Goal: Task Accomplishment & Management: Manage account settings

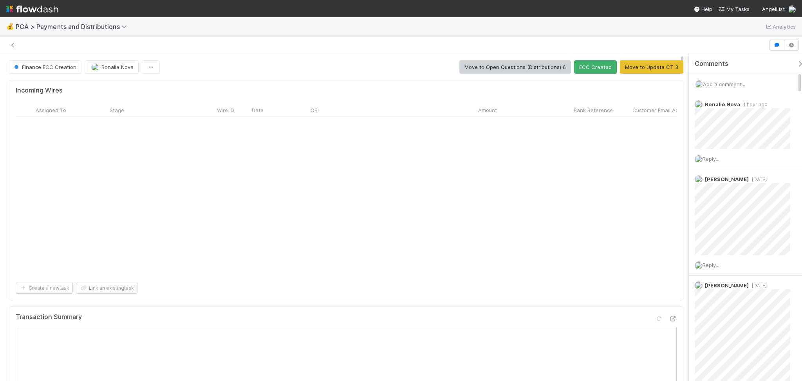
scroll to position [261, 0]
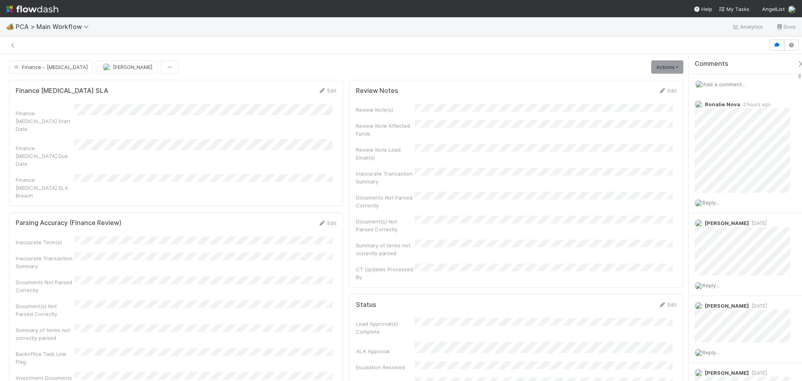
scroll to position [1201, 0]
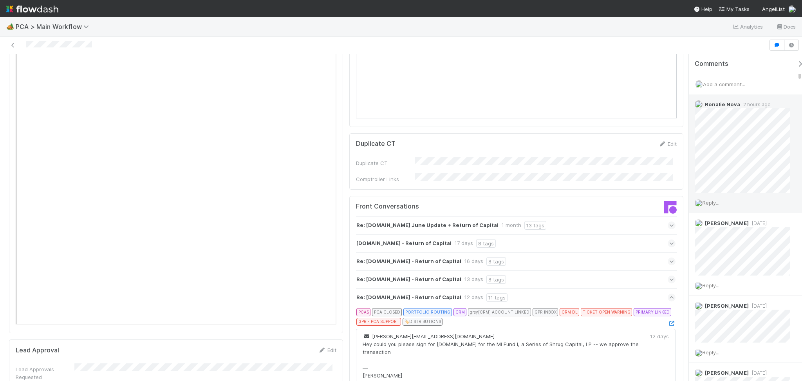
click at [711, 202] on span "Reply..." at bounding box center [711, 202] width 17 height 6
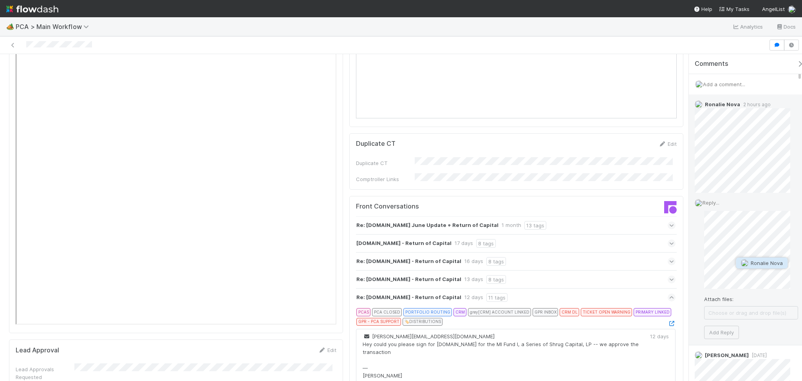
click at [743, 258] on button "Ronalie Nova" at bounding box center [762, 262] width 52 height 11
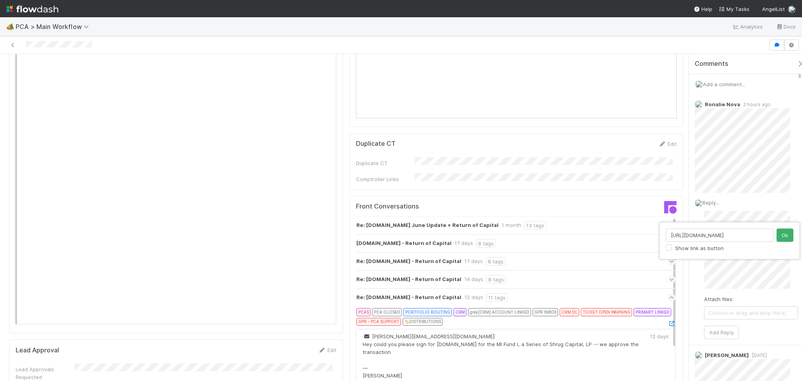
scroll to position [0, 7]
click at [761, 229] on input "[URL][DOMAIN_NAME]" at bounding box center [720, 234] width 108 height 13
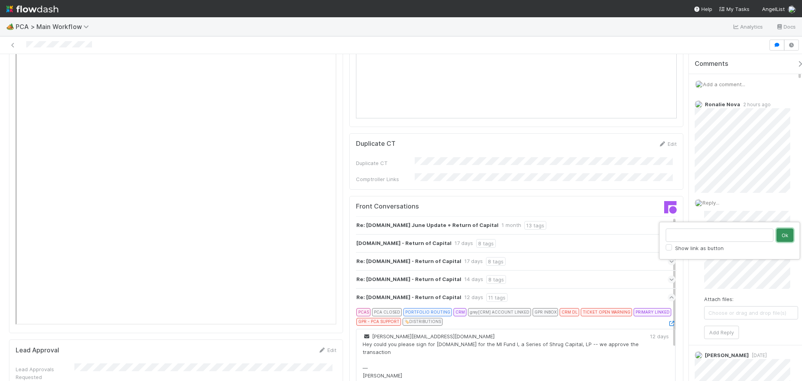
click at [787, 233] on button "Ok" at bounding box center [785, 234] width 17 height 13
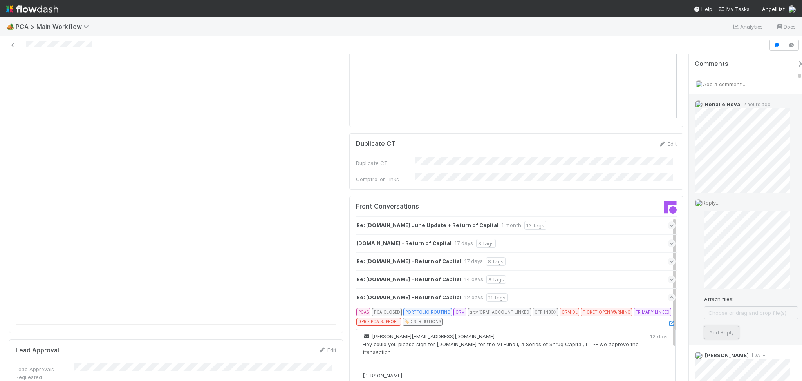
click at [720, 332] on button "Add Reply" at bounding box center [721, 331] width 35 height 13
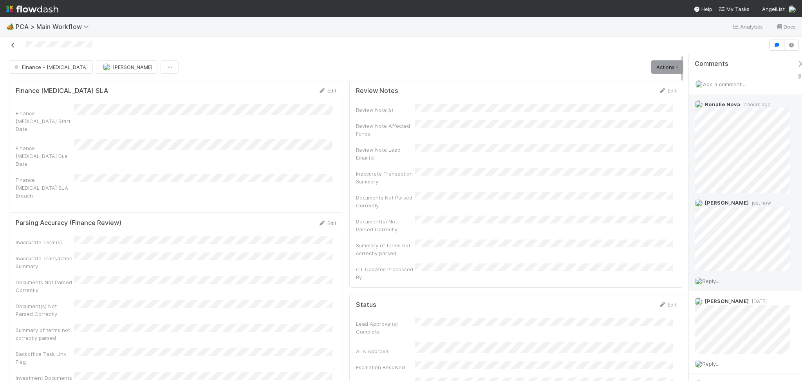
click at [16, 43] on icon at bounding box center [13, 45] width 8 height 5
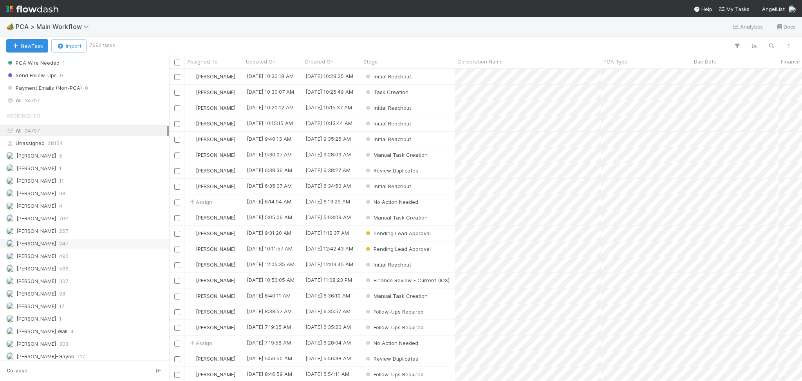
scroll to position [887, 0]
click at [72, 248] on div "[PERSON_NAME] 247" at bounding box center [86, 243] width 161 height 10
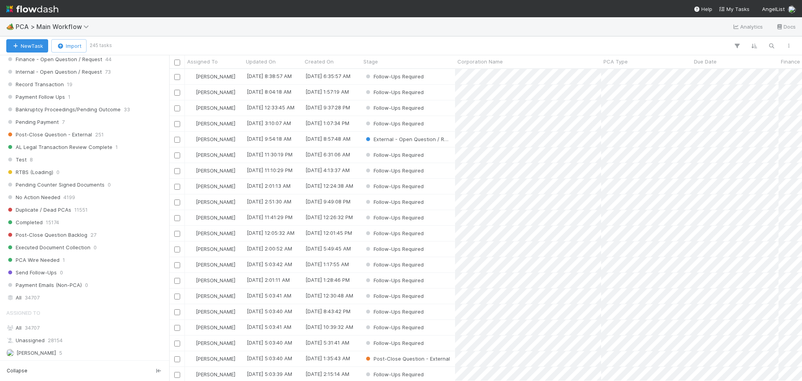
scroll to position [679, 0]
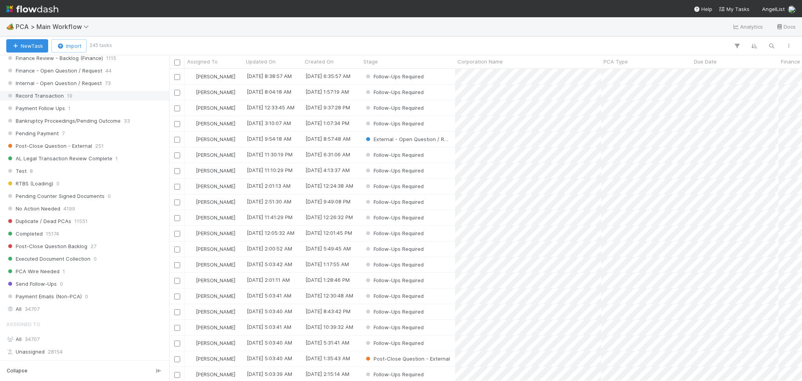
click at [69, 97] on span "19" at bounding box center [69, 96] width 5 height 10
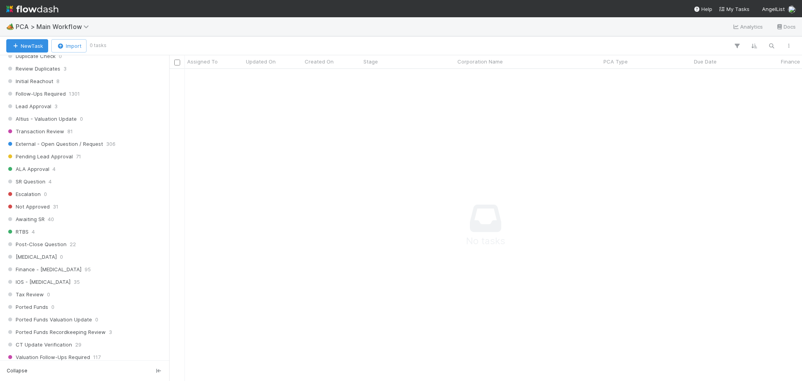
scroll to position [313, 0]
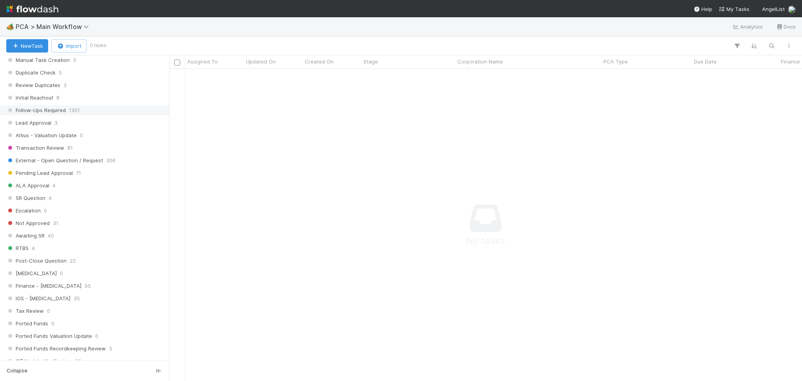
click at [90, 110] on div "Follow-Ups Required 1301" at bounding box center [86, 110] width 161 height 10
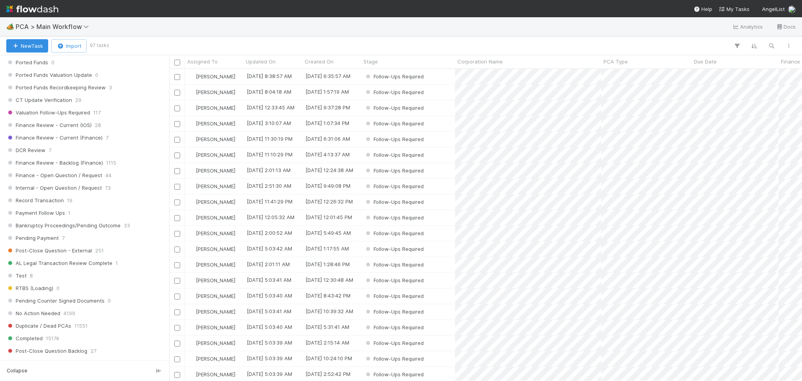
scroll to position [304, 625]
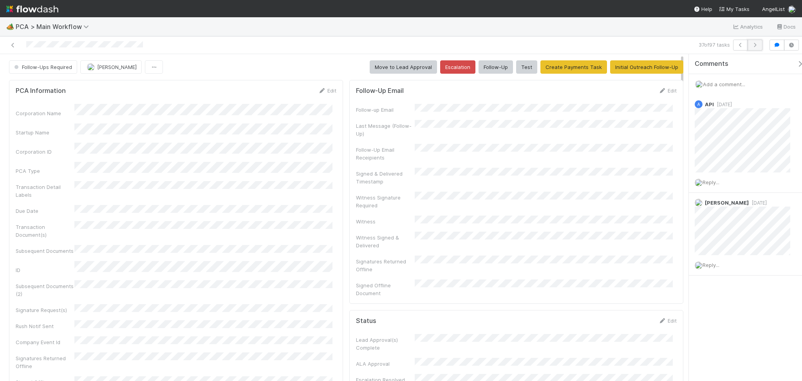
click at [753, 49] on button "button" at bounding box center [755, 45] width 15 height 11
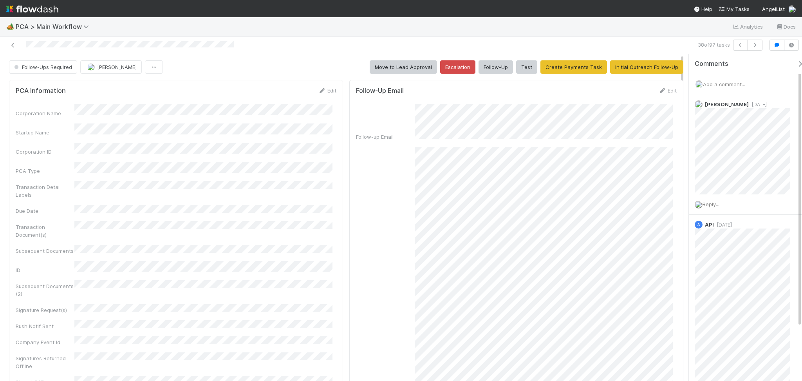
click at [728, 84] on span "Add a comment..." at bounding box center [724, 84] width 42 height 6
click at [766, 145] on button "[PERSON_NAME]" at bounding box center [736, 147] width 59 height 11
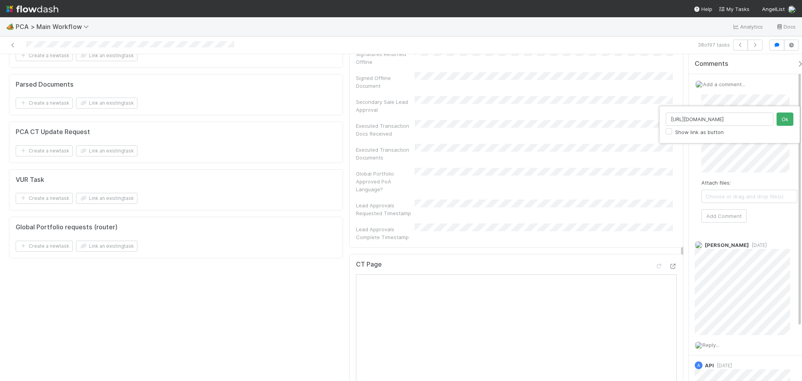
scroll to position [0, 10]
click at [766, 118] on input "[URL][DOMAIN_NAME]" at bounding box center [720, 118] width 108 height 13
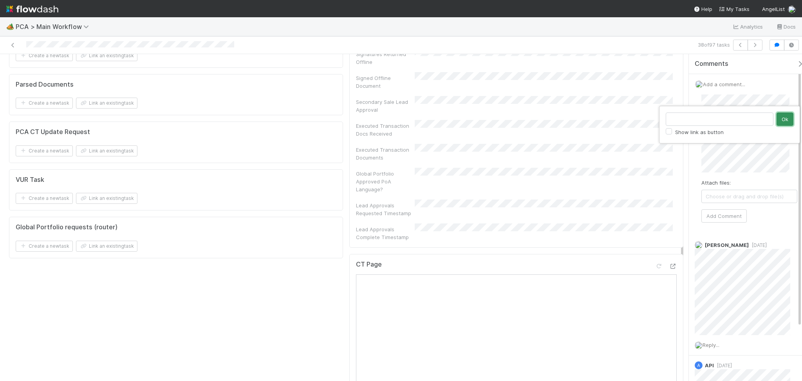
click at [779, 115] on button "Ok" at bounding box center [785, 118] width 17 height 13
click at [724, 216] on button "Add Comment" at bounding box center [723, 215] width 45 height 13
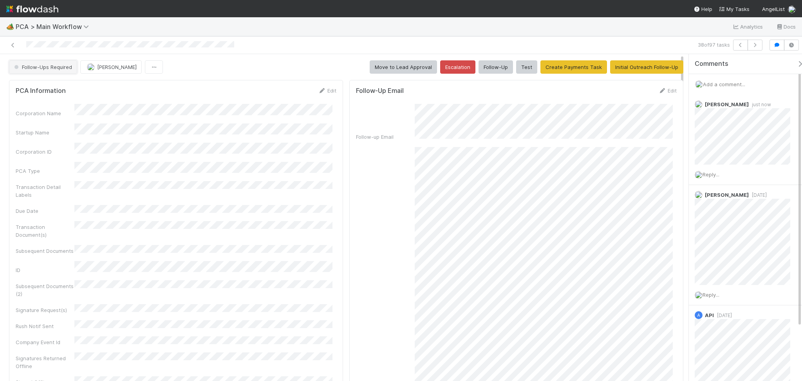
click at [56, 63] on button "Follow-Ups Required" at bounding box center [43, 66] width 68 height 13
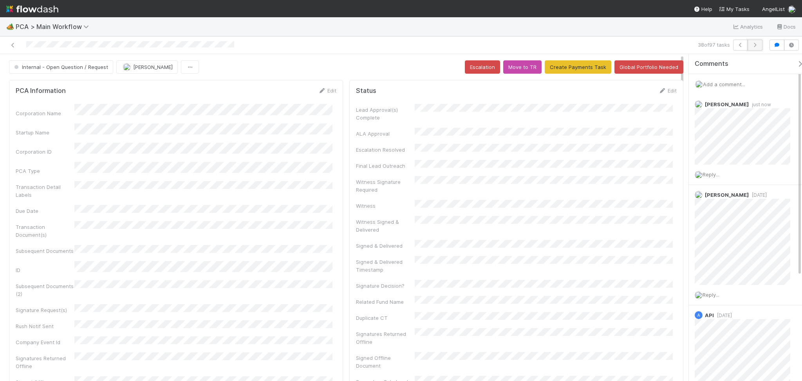
click at [754, 41] on button "button" at bounding box center [755, 45] width 15 height 11
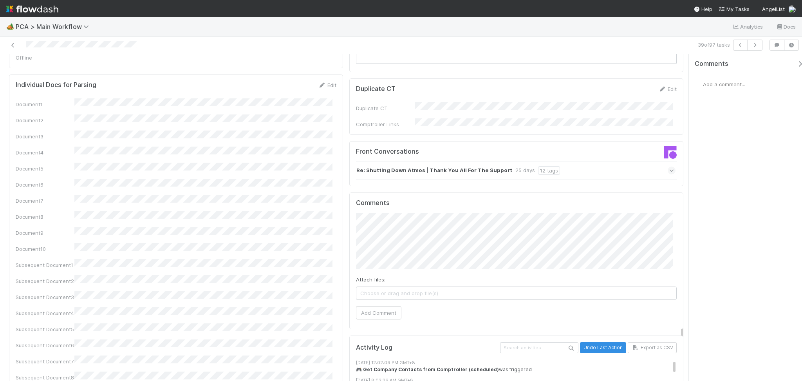
scroll to position [992, 0]
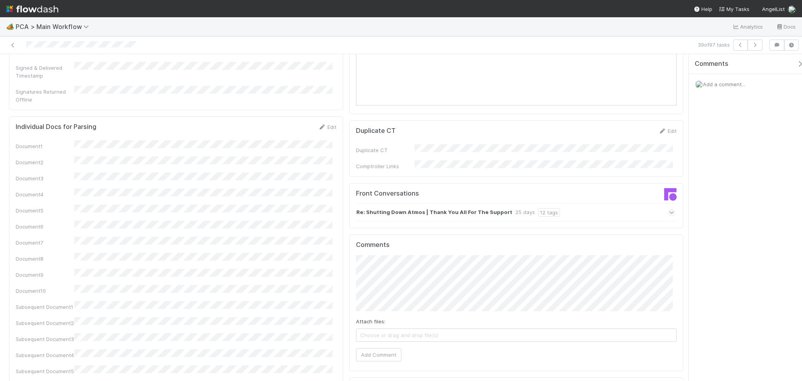
click at [592, 203] on div "Re: Shutting Down Atmos | Thank You All For The Support 25 days 12 tags" at bounding box center [516, 212] width 320 height 18
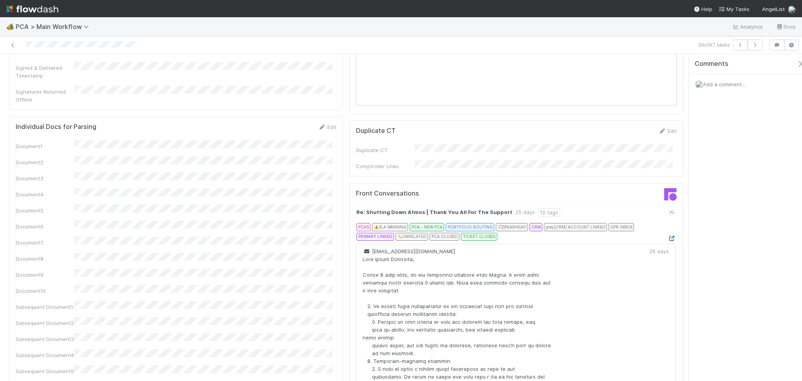
click at [668, 236] on icon at bounding box center [672, 238] width 8 height 5
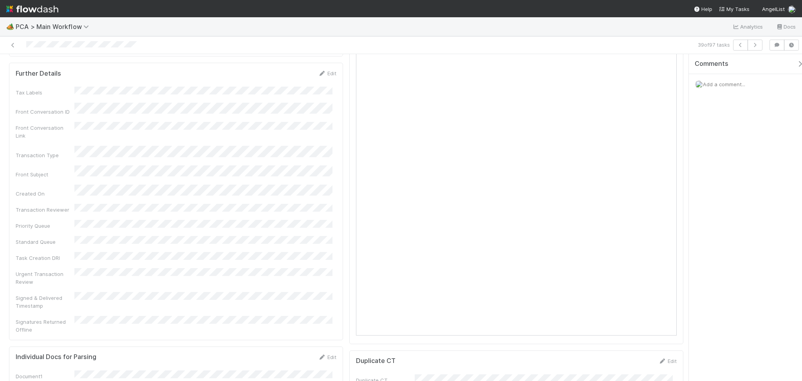
scroll to position [731, 0]
click at [756, 46] on icon "button" at bounding box center [755, 45] width 8 height 5
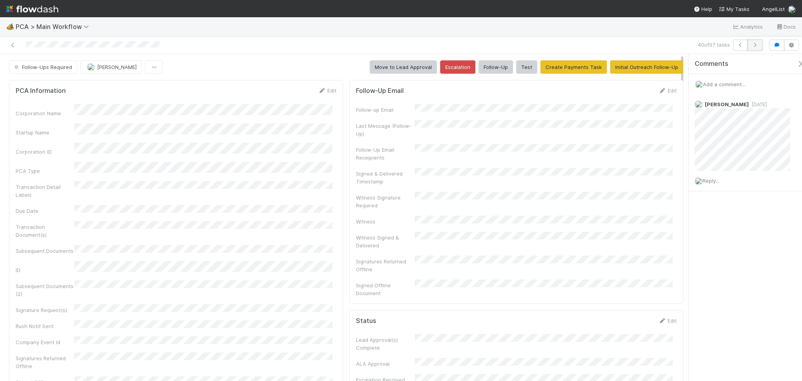
click at [753, 48] on button "button" at bounding box center [755, 45] width 15 height 11
click at [488, 68] on button "Follow-Up" at bounding box center [496, 66] width 34 height 13
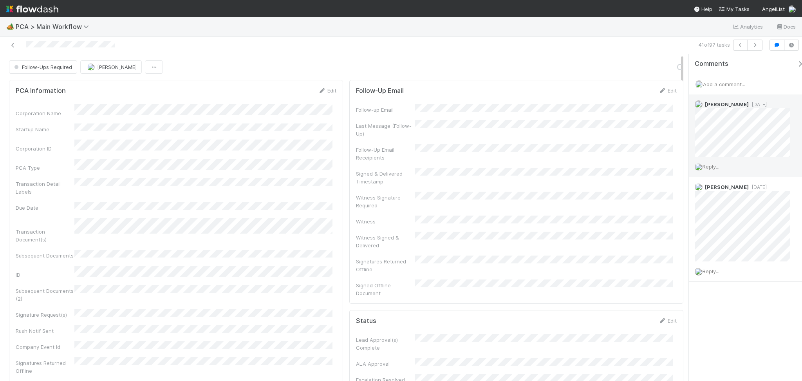
click at [709, 165] on span "Reply..." at bounding box center [711, 166] width 17 height 6
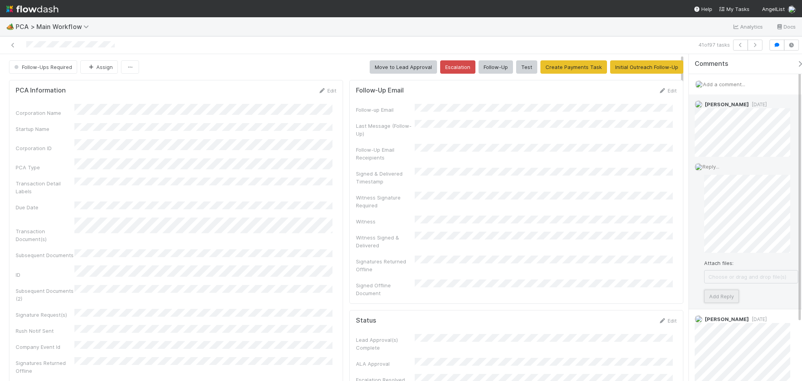
click at [710, 296] on button "Add Reply" at bounding box center [721, 295] width 35 height 13
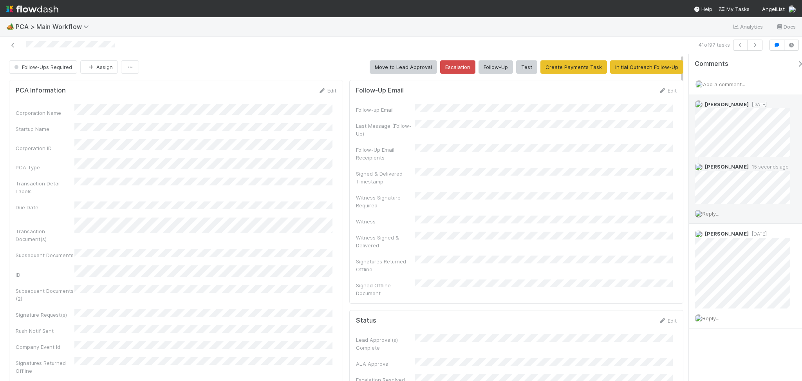
click at [537, 129] on div "Last Message (Follow-Up)" at bounding box center [516, 129] width 321 height 18
click at [752, 46] on icon "button" at bounding box center [755, 45] width 8 height 5
click at [719, 166] on span "Reply..." at bounding box center [711, 166] width 17 height 6
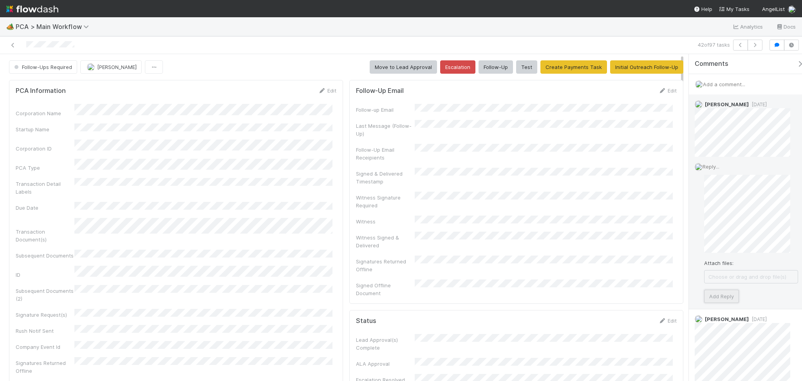
click at [723, 293] on button "Add Reply" at bounding box center [721, 295] width 35 height 13
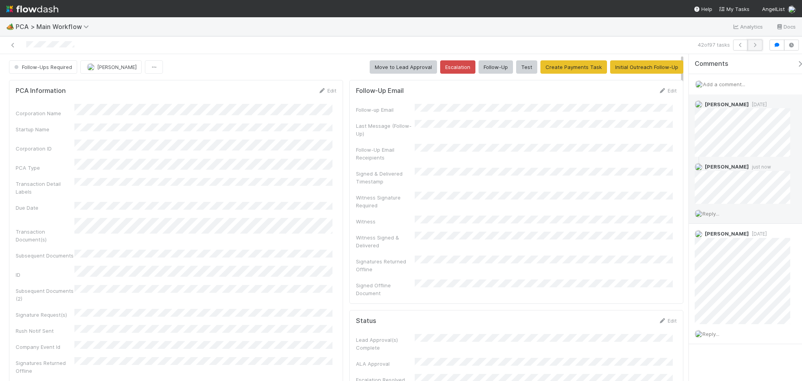
click at [754, 40] on button "button" at bounding box center [755, 45] width 15 height 11
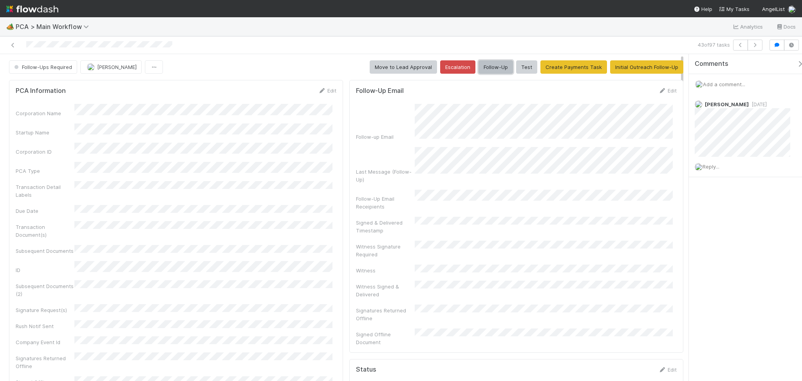
click at [491, 71] on button "Follow-Up" at bounding box center [496, 66] width 34 height 13
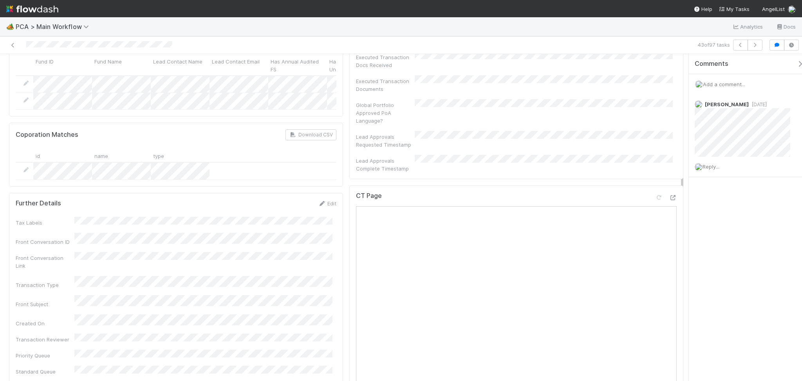
scroll to position [940, 0]
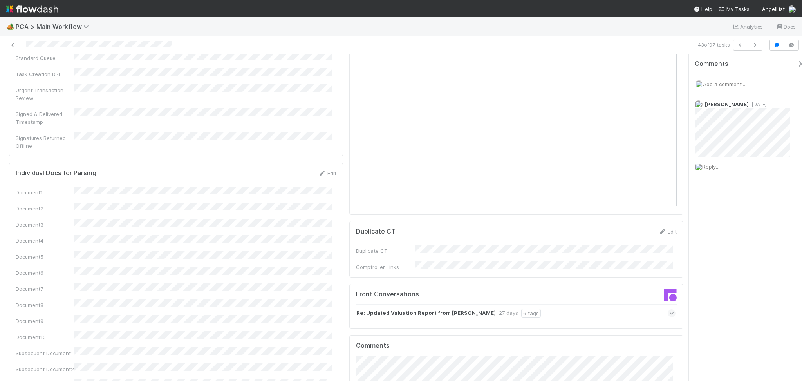
click at [571, 304] on div "Re: Updated Valuation Report from [PERSON_NAME] 27 days 6 tags" at bounding box center [516, 313] width 320 height 18
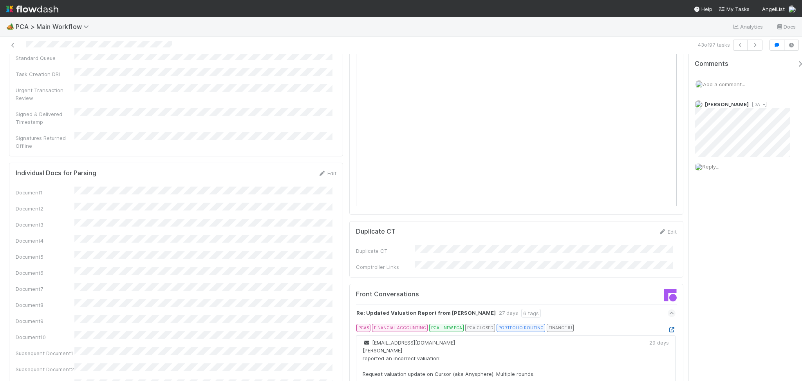
click at [668, 327] on icon at bounding box center [672, 329] width 8 height 5
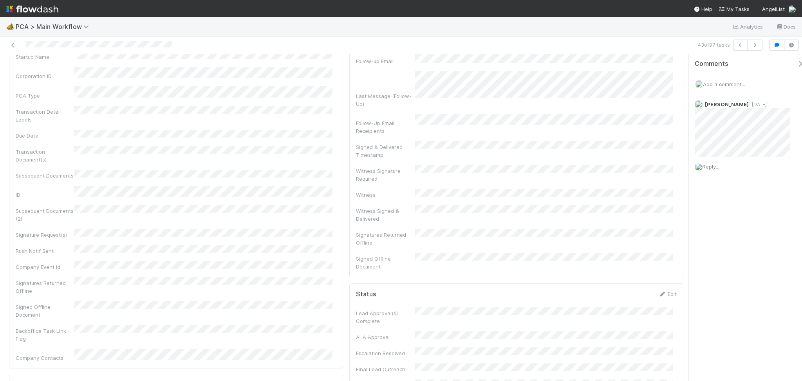
scroll to position [0, 0]
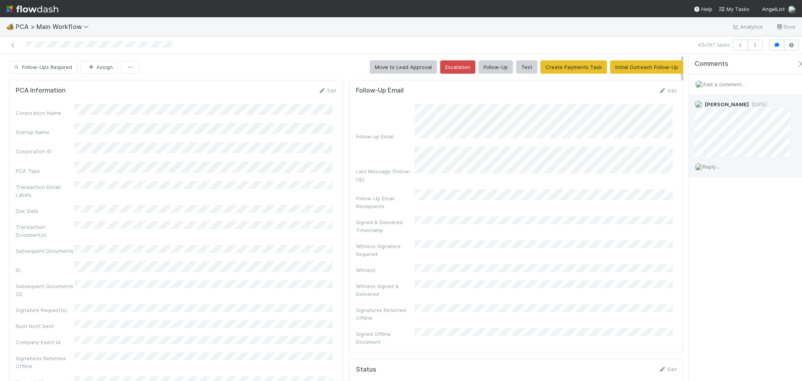
click at [717, 166] on span "Reply..." at bounding box center [711, 166] width 17 height 6
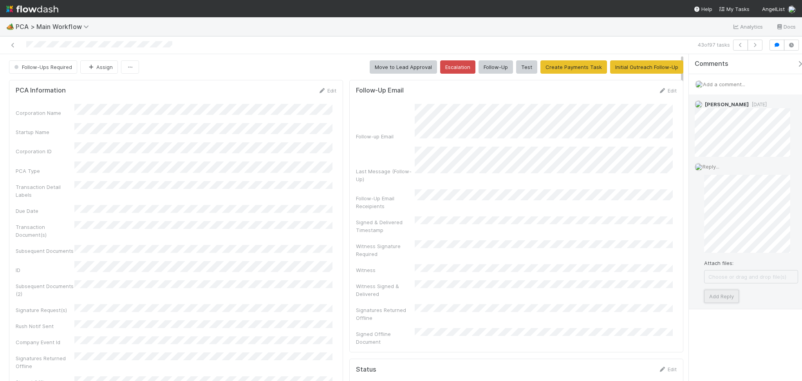
click at [727, 296] on button "Add Reply" at bounding box center [721, 295] width 35 height 13
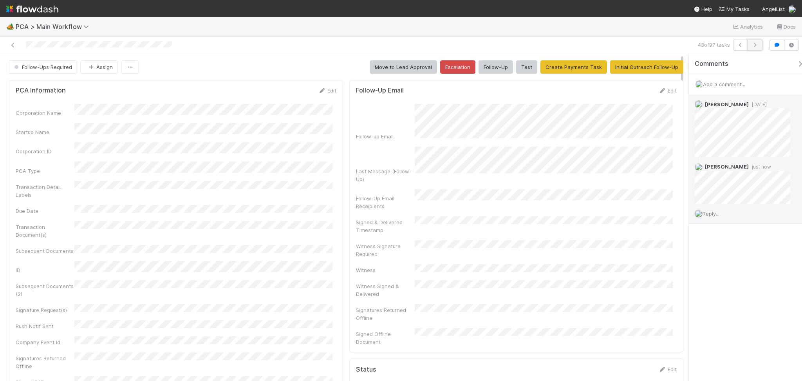
click at [760, 43] on button "button" at bounding box center [755, 45] width 15 height 11
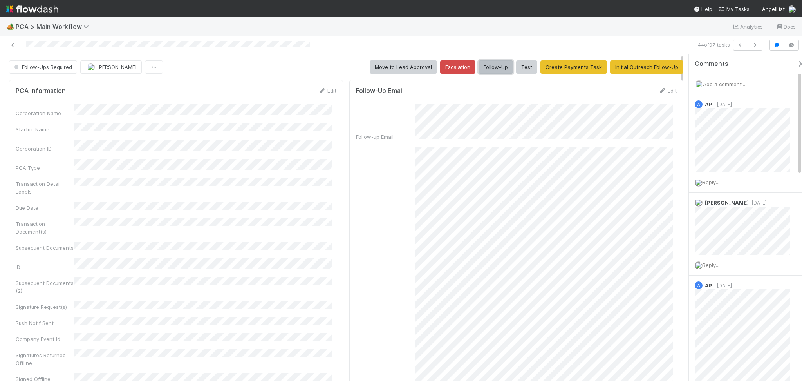
click at [487, 69] on button "Follow-Up" at bounding box center [496, 66] width 34 height 13
click at [756, 42] on button "button" at bounding box center [755, 45] width 15 height 11
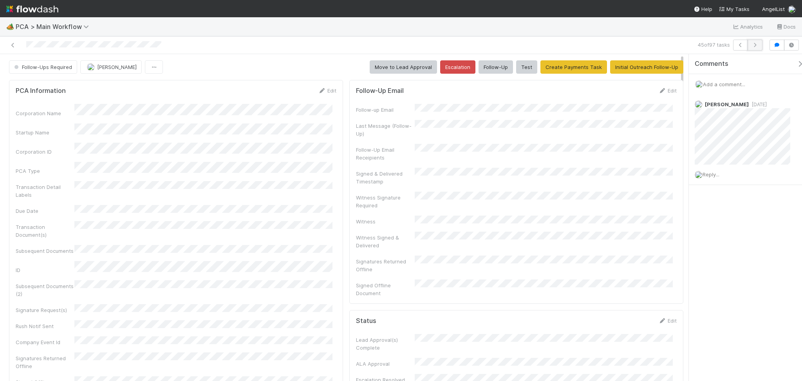
click at [759, 41] on button "button" at bounding box center [755, 45] width 15 height 11
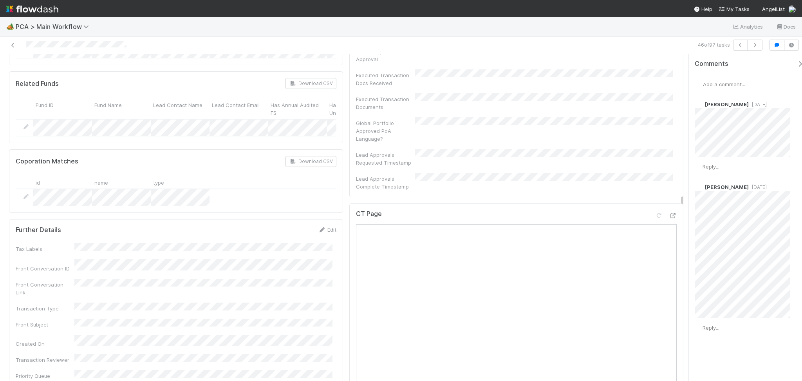
scroll to position [522, 0]
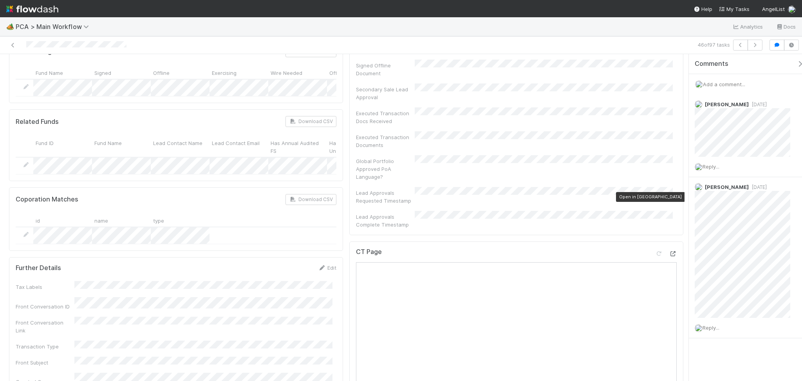
click at [669, 251] on icon at bounding box center [673, 253] width 8 height 5
click at [544, 100] on div "Lead Approval(s) Complete ALA Approval Escalation Resolved Final Lead Outreach …" at bounding box center [516, 20] width 321 height 417
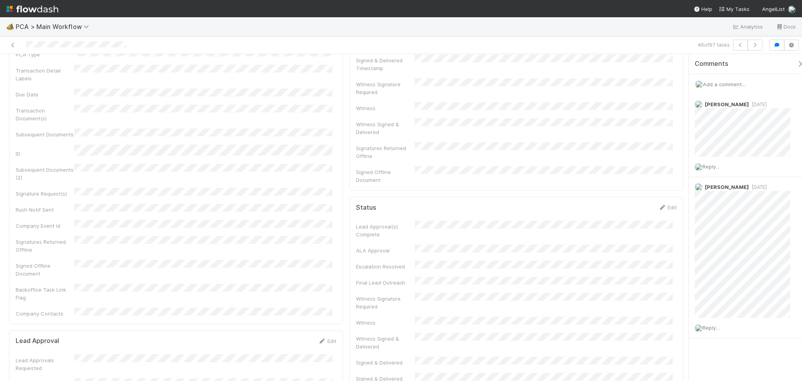
scroll to position [0, 0]
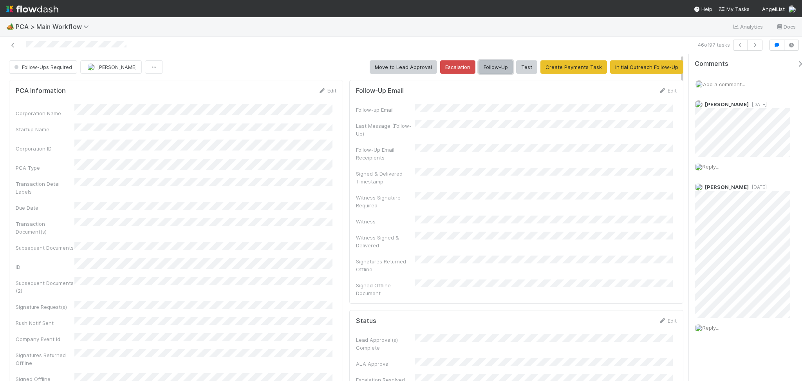
click at [482, 65] on button "Follow-Up" at bounding box center [496, 66] width 34 height 13
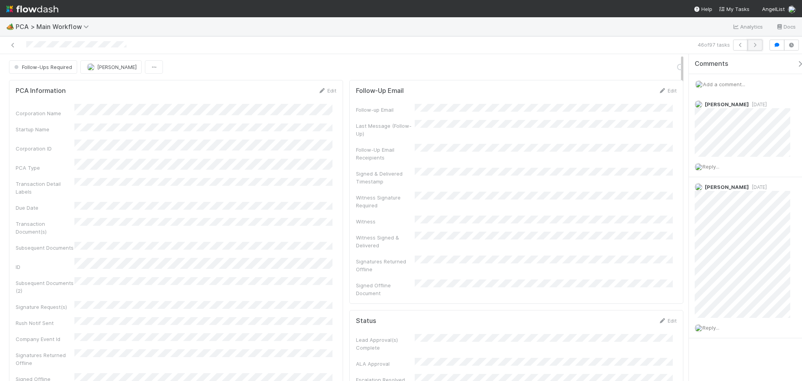
click at [753, 46] on icon "button" at bounding box center [755, 45] width 8 height 5
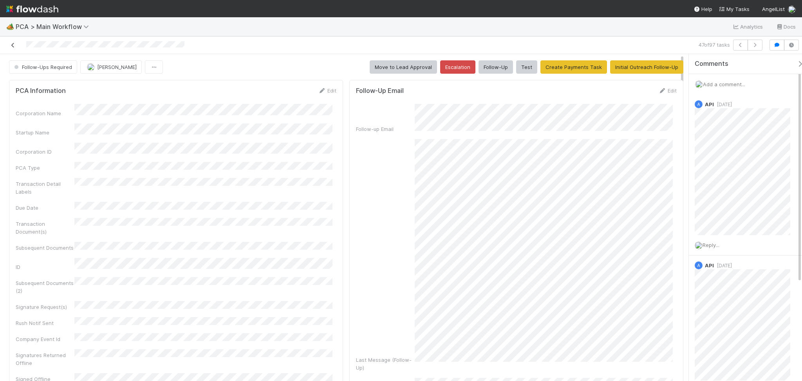
click at [11, 47] on icon at bounding box center [13, 45] width 8 height 5
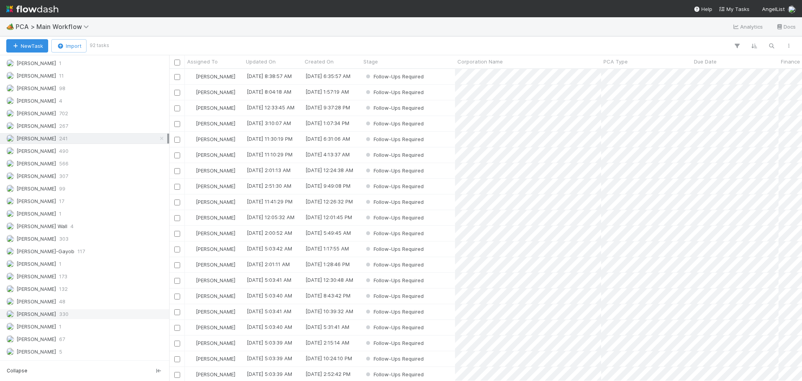
scroll to position [835, 0]
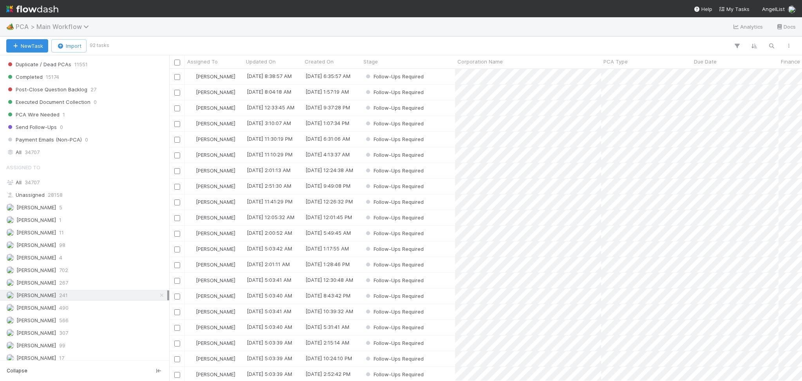
click at [64, 23] on span "PCA > Main Workflow" at bounding box center [54, 27] width 77 height 8
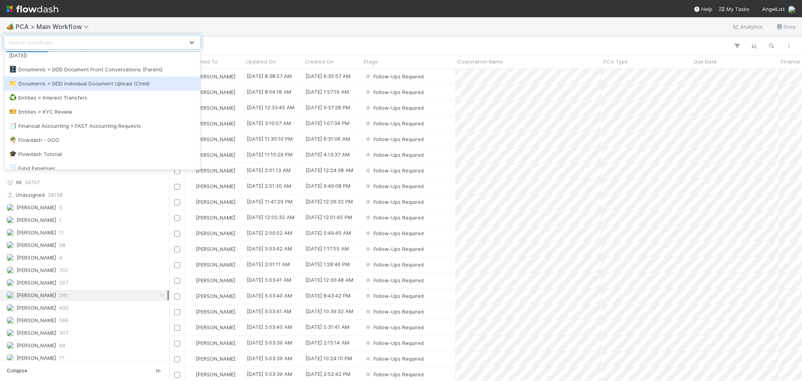
scroll to position [157, 0]
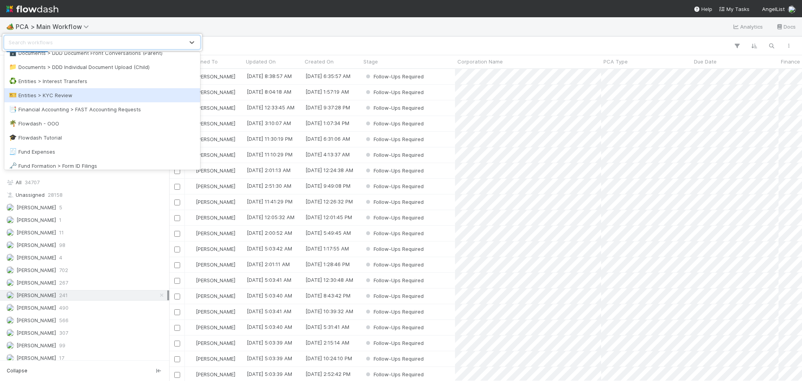
click at [95, 99] on div "🎫 Entities > KYC Review" at bounding box center [102, 95] width 196 height 14
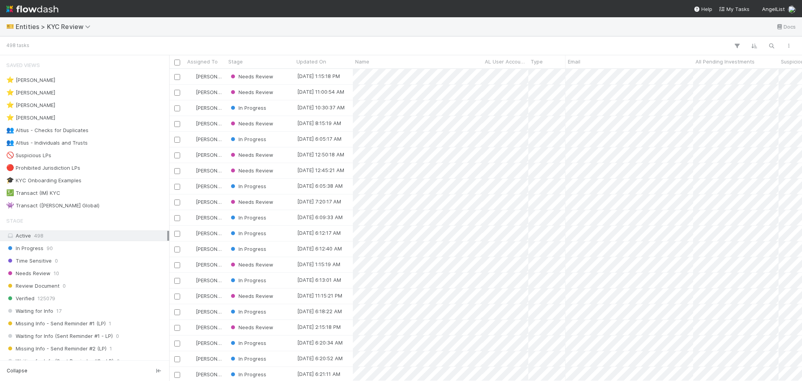
scroll to position [304, 625]
click at [103, 131] on div "👥 Altius - Checks for Duplicates 1" at bounding box center [86, 130] width 161 height 10
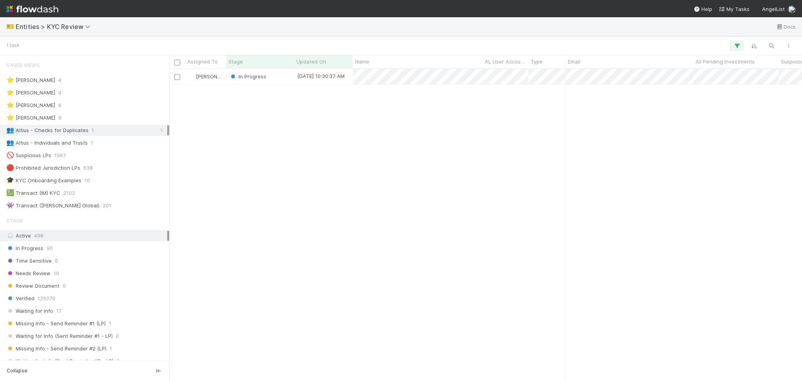
scroll to position [304, 625]
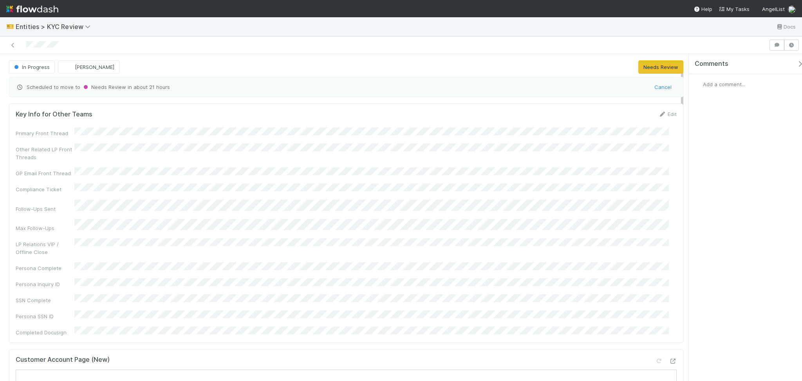
scroll to position [209, 0]
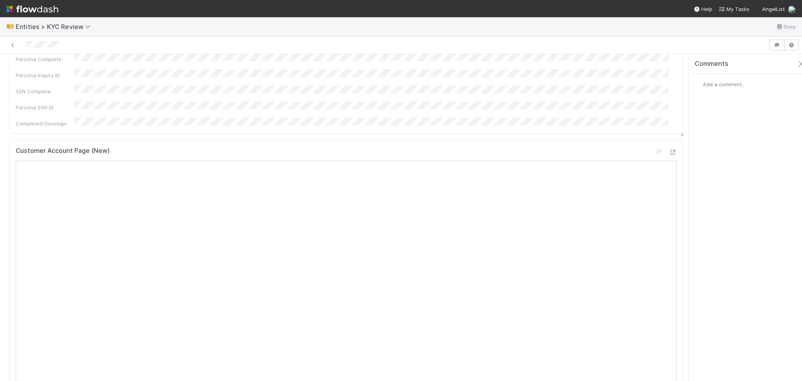
click at [661, 148] on div at bounding box center [666, 153] width 22 height 11
click at [669, 150] on icon at bounding box center [673, 152] width 8 height 5
click at [332, 233] on icon at bounding box center [335, 235] width 8 height 5
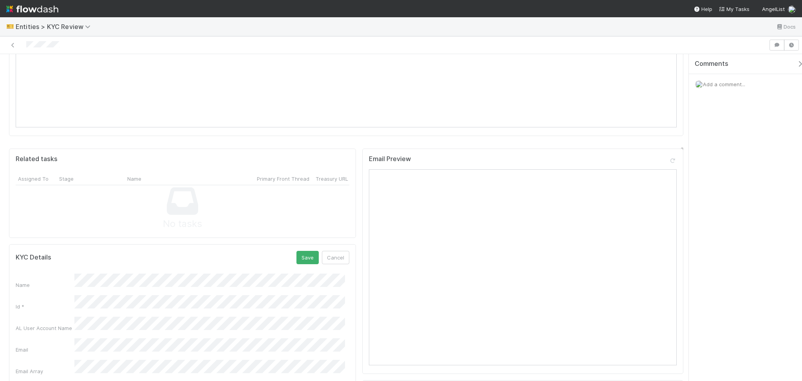
scroll to position [470, 0]
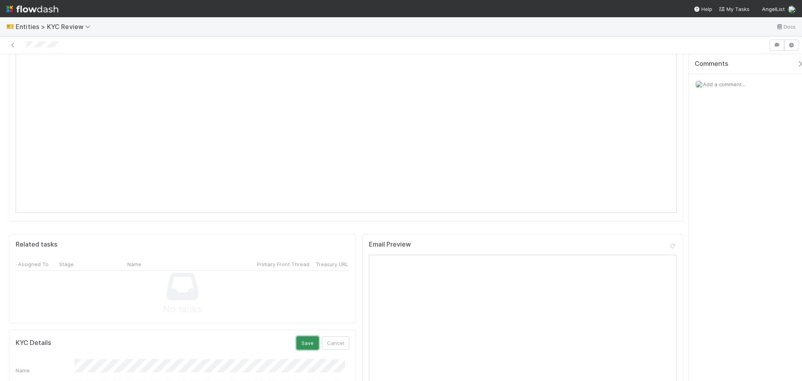
click at [298, 336] on button "Save" at bounding box center [307, 342] width 22 height 13
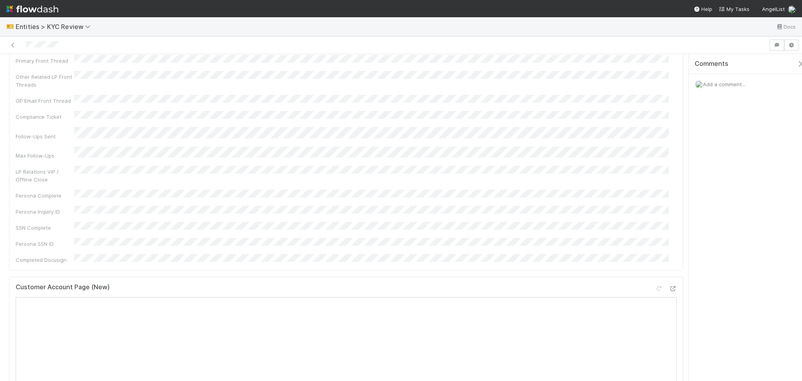
scroll to position [0, 0]
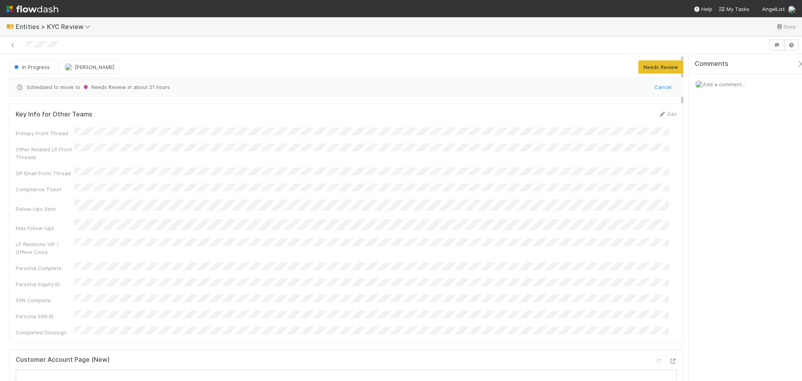
click at [5, 47] on div at bounding box center [384, 45] width 762 height 11
click at [13, 45] on icon at bounding box center [13, 45] width 8 height 5
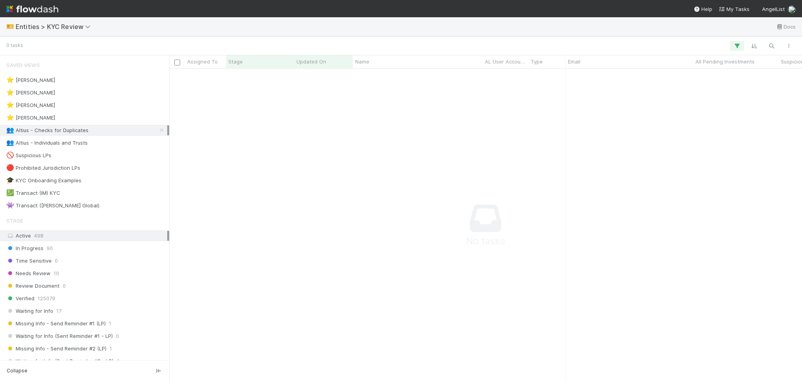
scroll to position [296, 617]
click at [85, 145] on div "👥 Altius - Individuals and Trusts" at bounding box center [46, 143] width 81 height 10
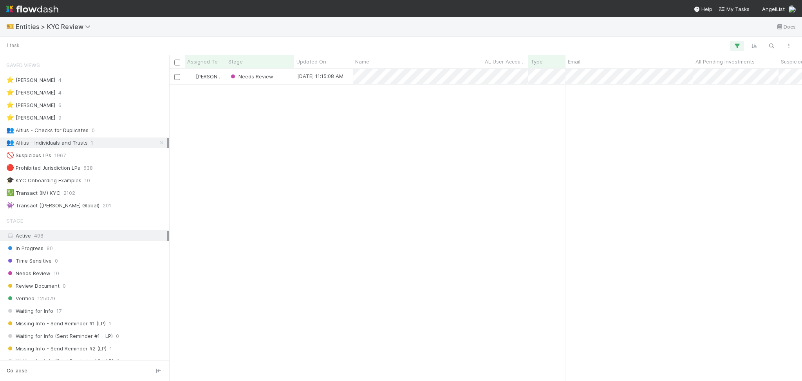
scroll to position [304, 625]
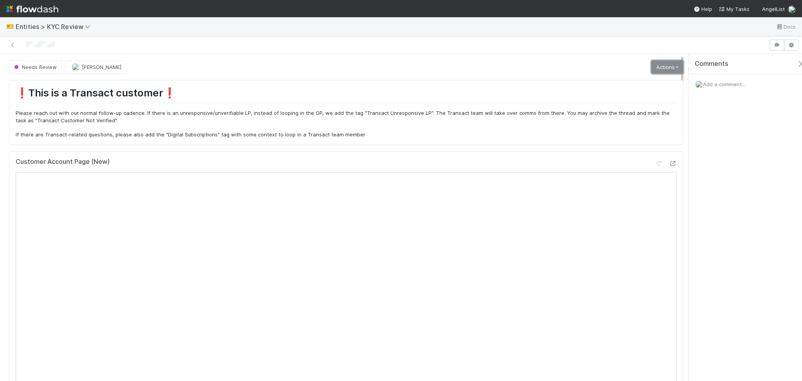
click at [672, 62] on link "Actions" at bounding box center [667, 66] width 32 height 13
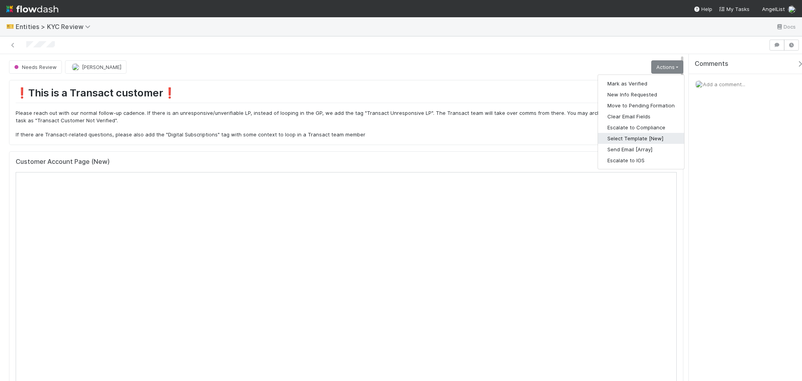
click at [632, 139] on button "Select Template [New]" at bounding box center [641, 138] width 86 height 11
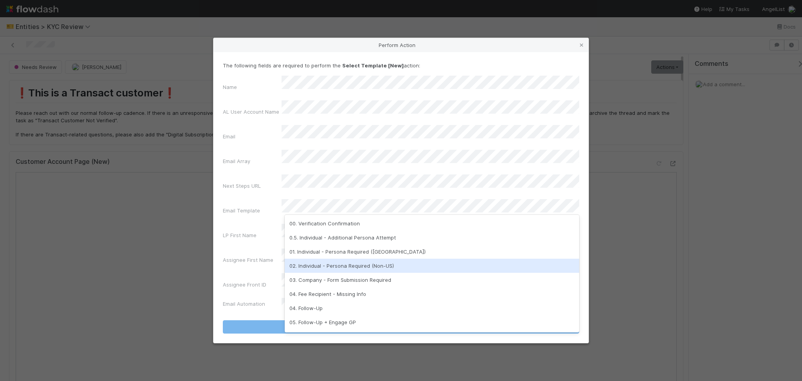
click at [331, 263] on div "02. Individual - Persona Required (Non-US)" at bounding box center [432, 265] width 294 height 14
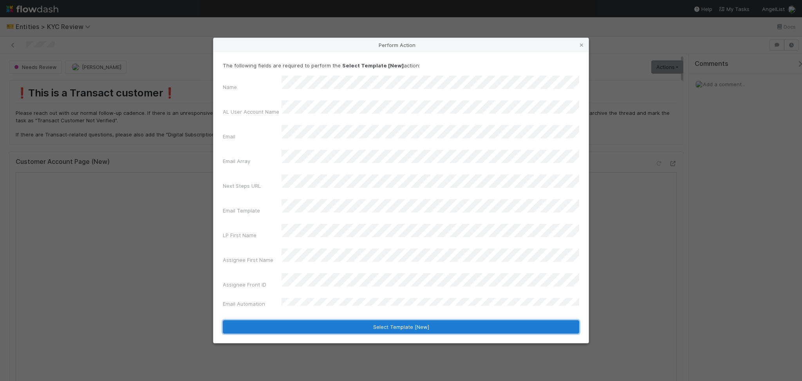
click at [357, 320] on button "Select Template [New]" at bounding box center [401, 326] width 356 height 13
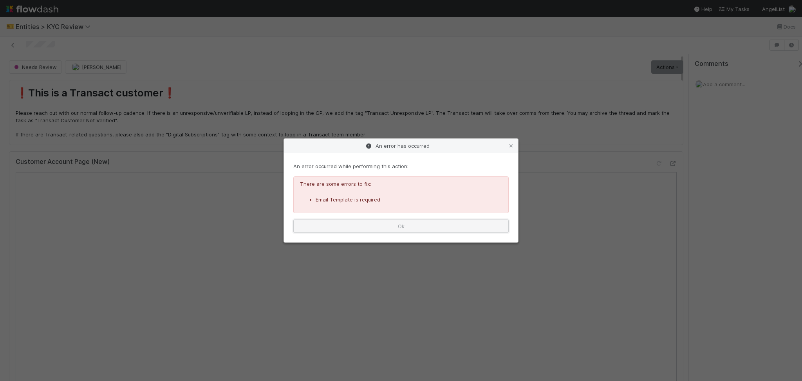
click at [370, 221] on button "Ok" at bounding box center [400, 225] width 215 height 13
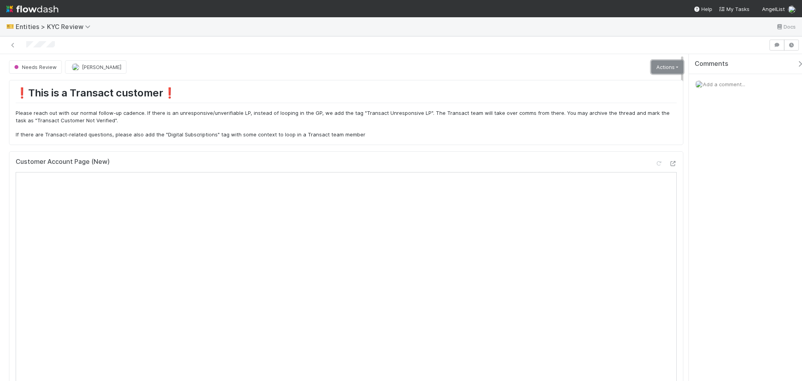
click at [665, 65] on link "Actions" at bounding box center [667, 66] width 32 height 13
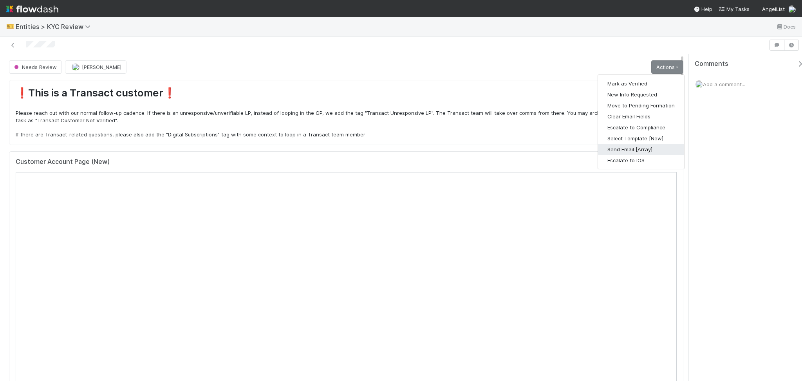
click at [636, 151] on button "Send Email [Array]" at bounding box center [641, 149] width 86 height 11
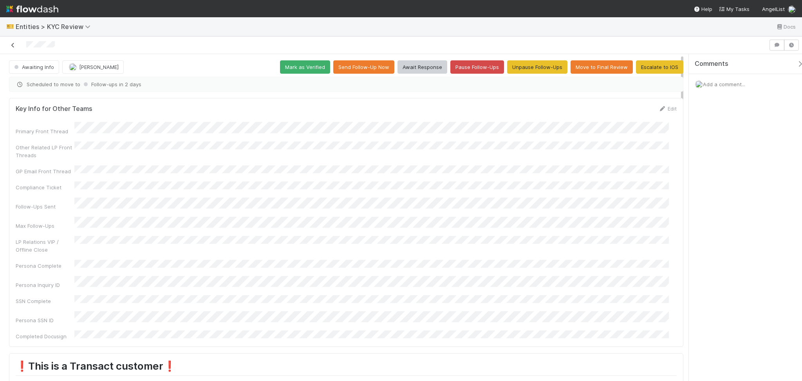
click at [9, 45] on icon at bounding box center [13, 45] width 8 height 5
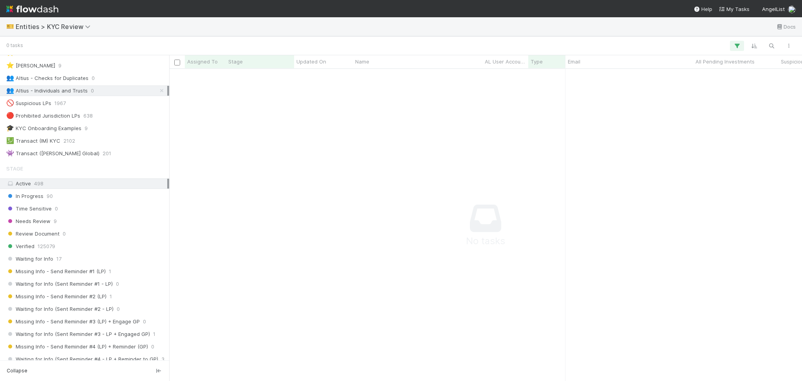
scroll to position [53, 0]
click at [74, 24] on span "Entities > KYC Review" at bounding box center [55, 27] width 79 height 8
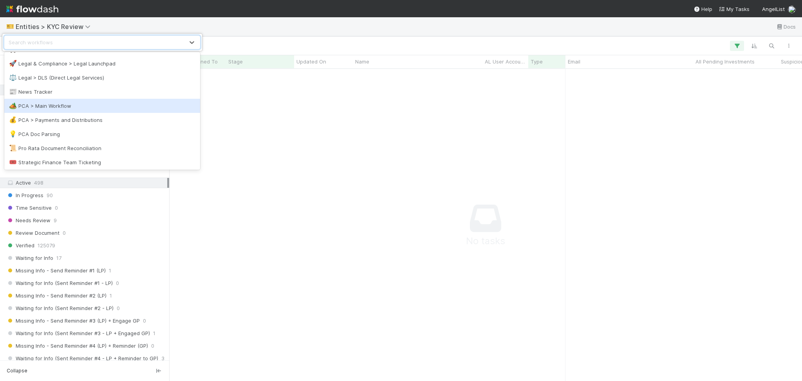
scroll to position [359, 0]
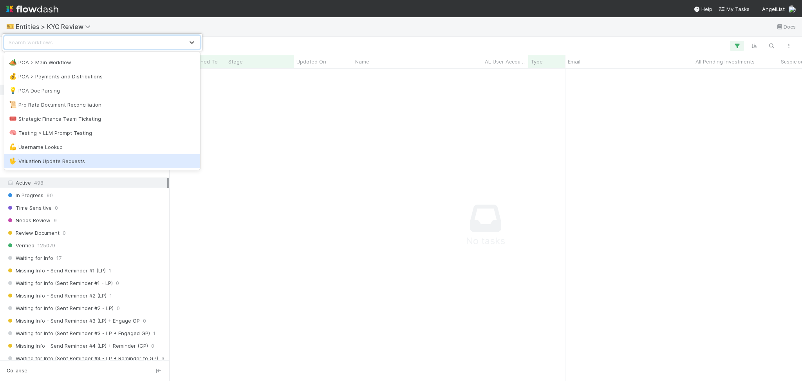
click at [96, 157] on div "🖖 Valuation Update Requests" at bounding box center [102, 161] width 186 height 8
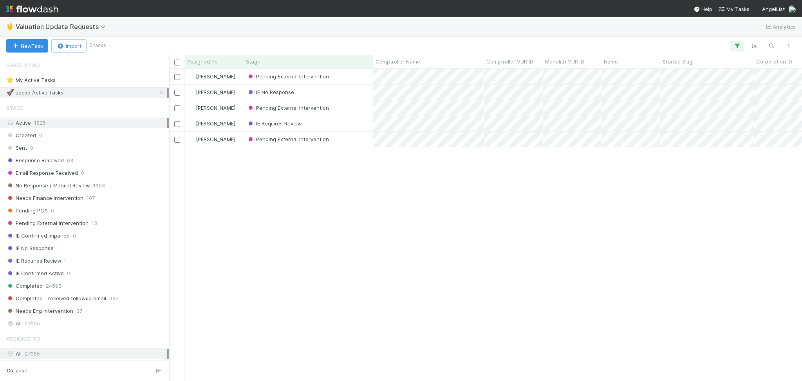
scroll to position [304, 625]
click at [158, 92] on icon at bounding box center [162, 92] width 8 height 5
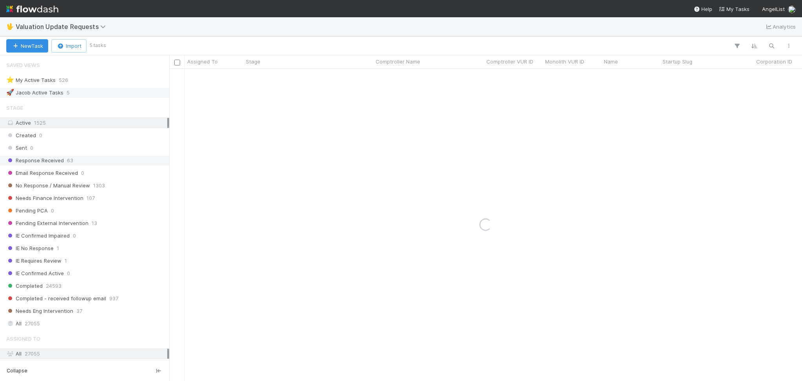
click at [103, 161] on div "Response Received 63" at bounding box center [86, 160] width 161 height 10
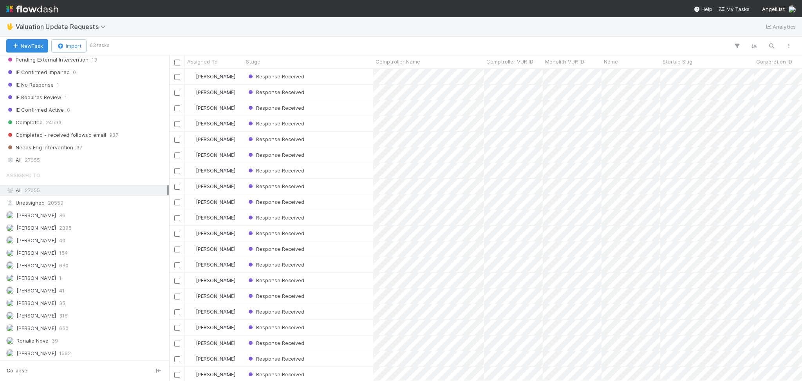
scroll to position [165, 0]
click at [113, 266] on div "[PERSON_NAME] 630" at bounding box center [86, 265] width 161 height 10
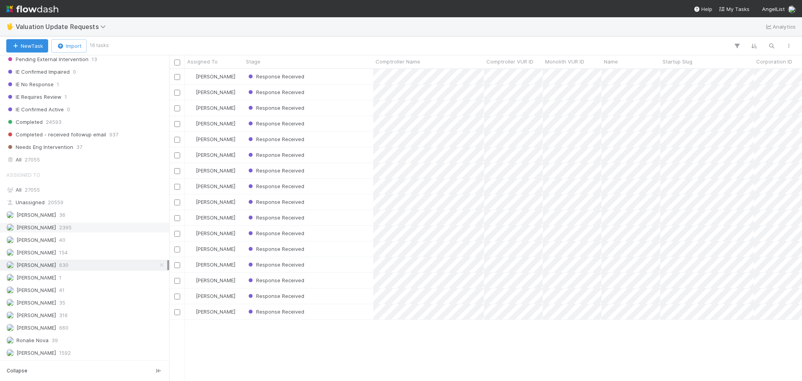
scroll to position [304, 625]
click at [109, 225] on div "[PERSON_NAME] 2395" at bounding box center [86, 227] width 161 height 10
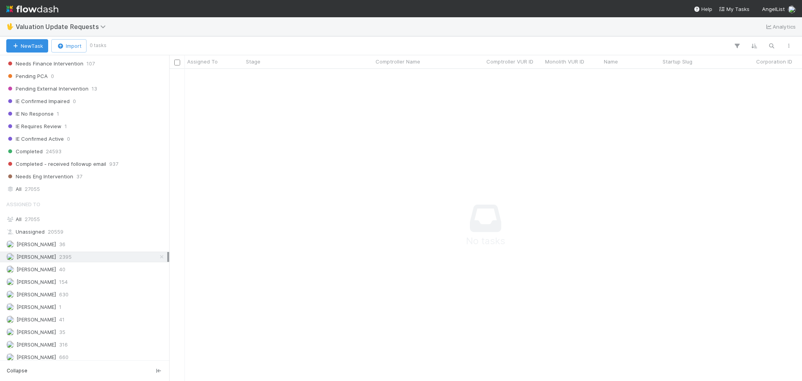
scroll to position [165, 0]
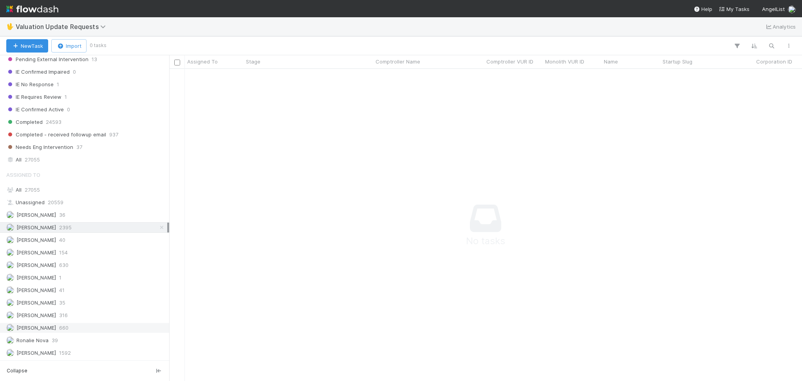
click at [105, 323] on div "[PERSON_NAME] 660" at bounding box center [86, 328] width 161 height 10
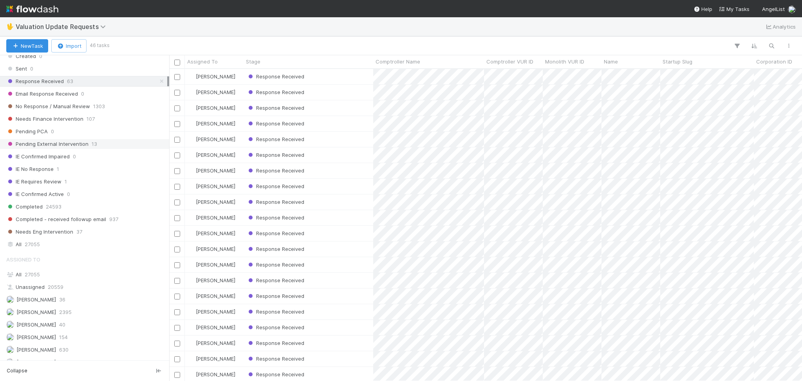
scroll to position [61, 0]
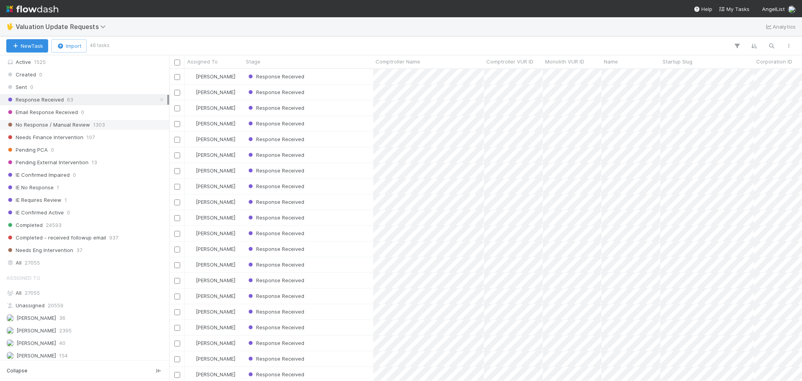
click at [108, 125] on div "No Response / Manual Review 1303" at bounding box center [86, 125] width 161 height 10
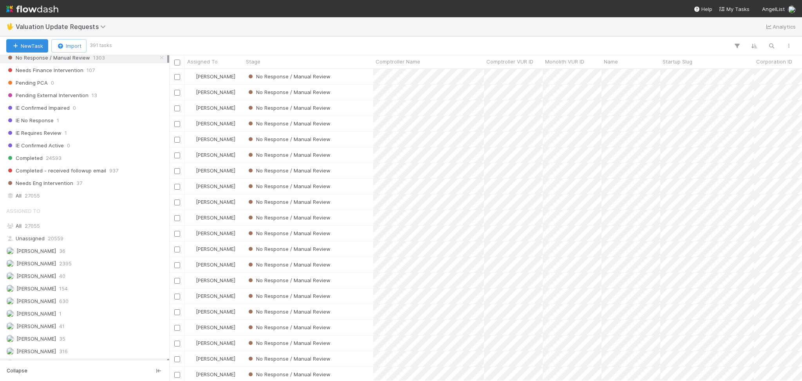
scroll to position [165, 0]
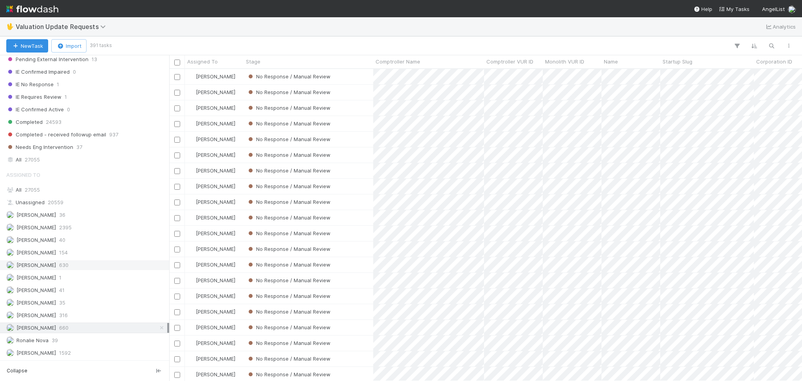
click at [101, 265] on div "[PERSON_NAME] 630" at bounding box center [86, 265] width 161 height 10
click at [92, 229] on div "[PERSON_NAME] 2395" at bounding box center [86, 227] width 161 height 10
click at [360, 75] on div "No Response / Manual Review" at bounding box center [309, 76] width 130 height 15
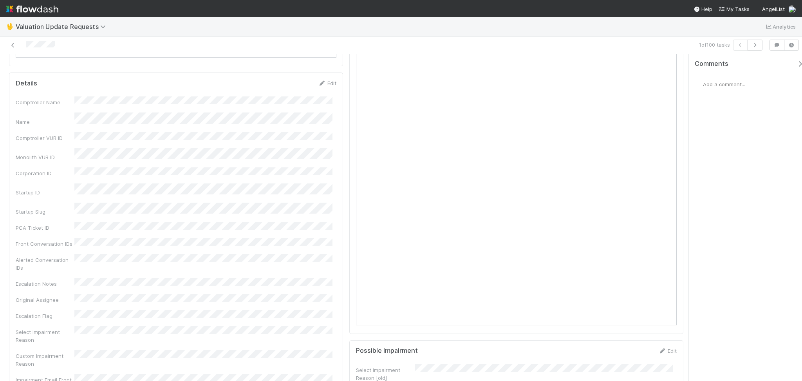
scroll to position [522, 0]
click at [669, 151] on div at bounding box center [673, 147] width 8 height 8
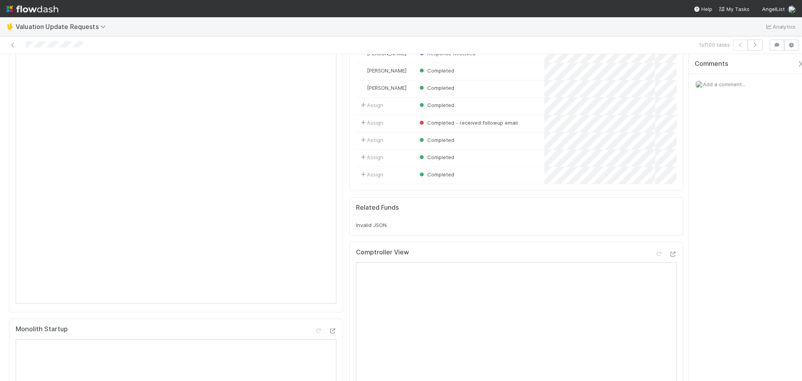
scroll to position [209, 0]
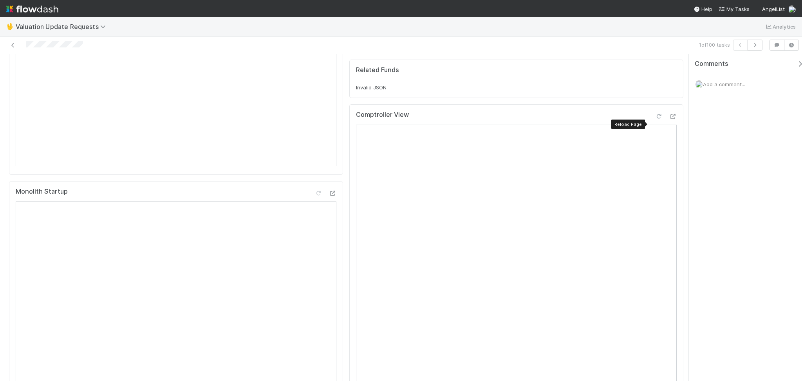
click at [655, 119] on icon at bounding box center [659, 116] width 8 height 5
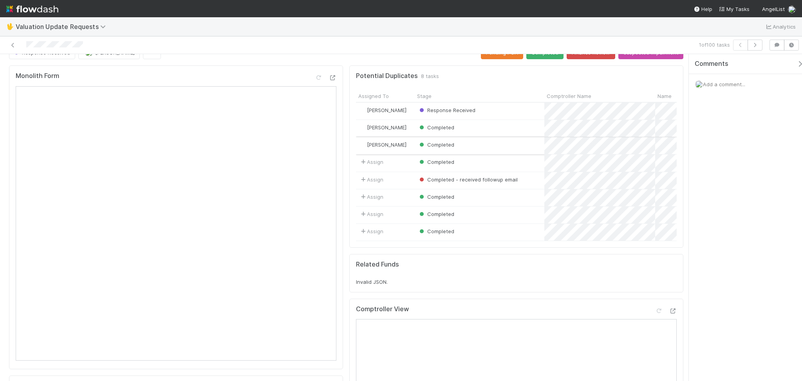
scroll to position [0, 0]
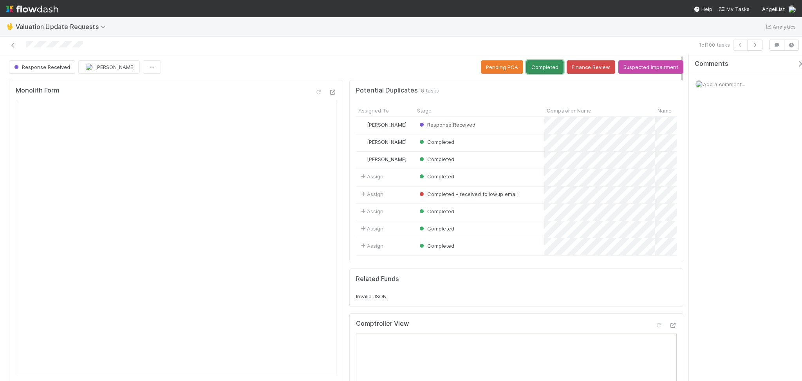
click at [541, 70] on button "Completed" at bounding box center [544, 66] width 37 height 13
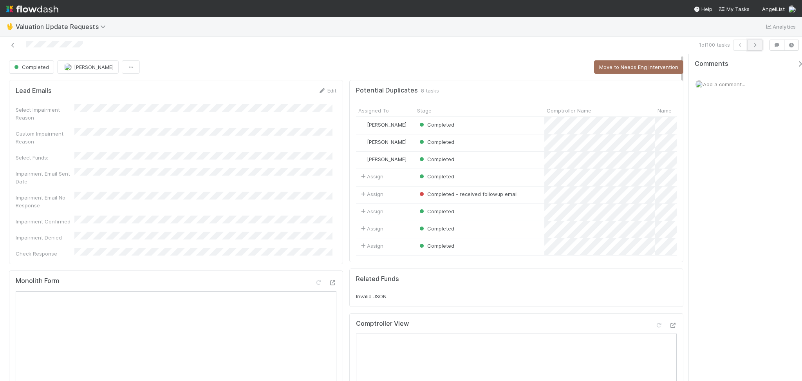
click at [759, 44] on button "button" at bounding box center [755, 45] width 15 height 11
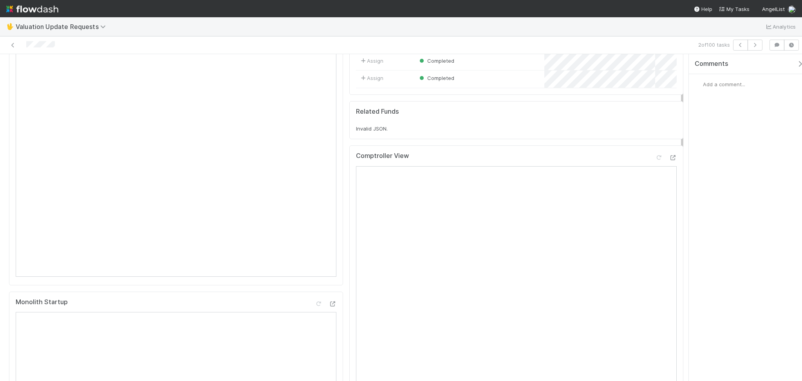
scroll to position [104, 0]
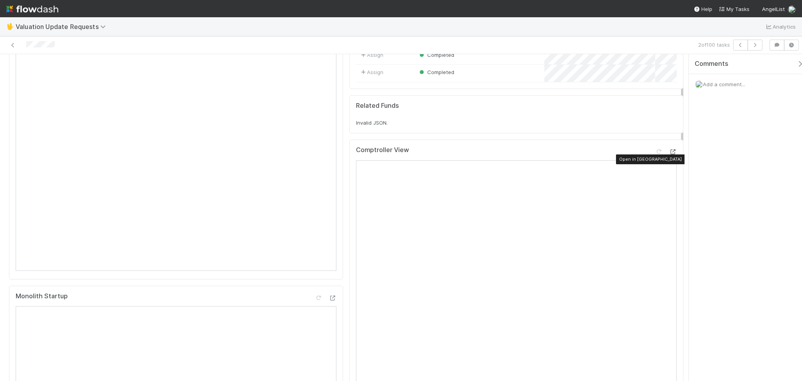
click at [669, 154] on icon at bounding box center [673, 151] width 8 height 5
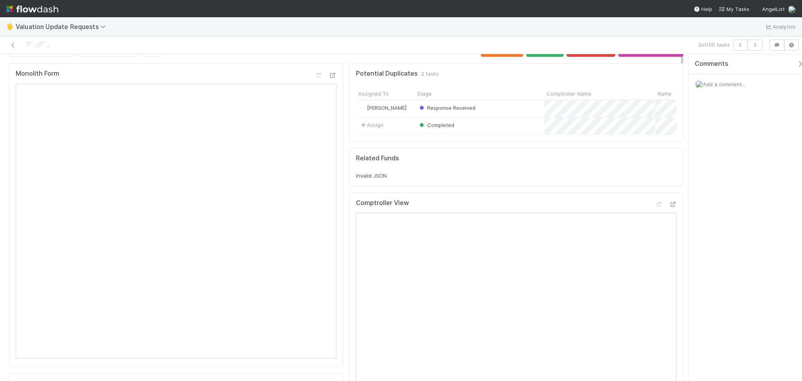
scroll to position [0, 0]
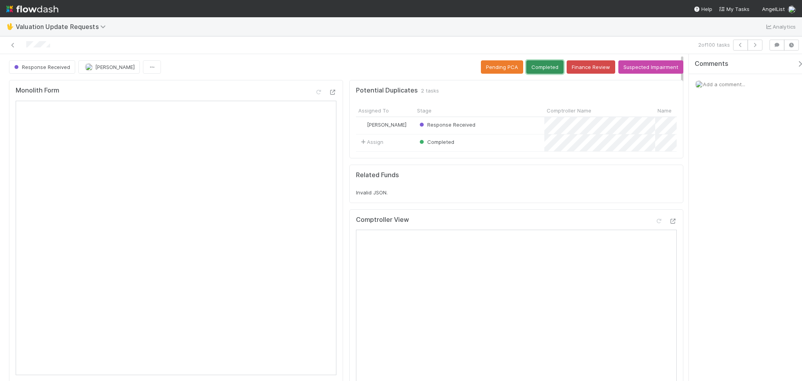
click at [535, 67] on button "Completed" at bounding box center [544, 66] width 37 height 13
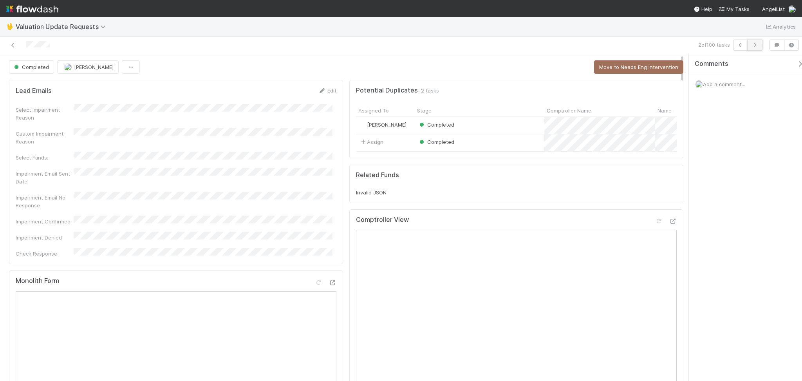
click at [754, 45] on icon "button" at bounding box center [755, 45] width 8 height 5
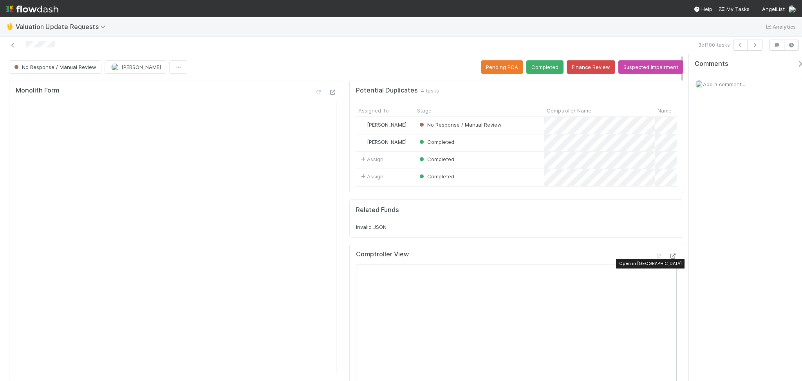
click at [669, 258] on icon at bounding box center [673, 255] width 8 height 5
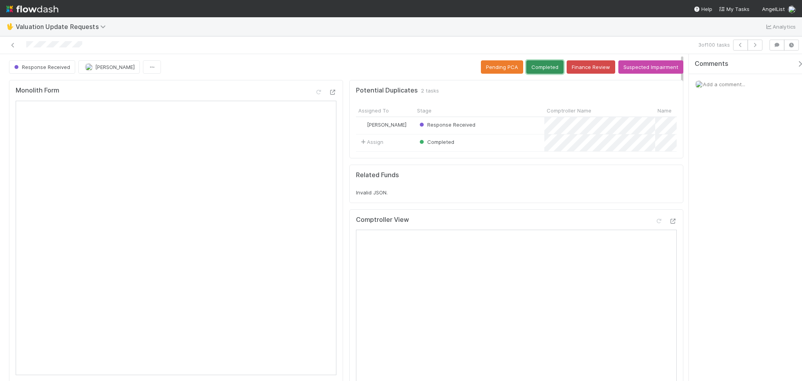
click at [549, 69] on button "Completed" at bounding box center [544, 66] width 37 height 13
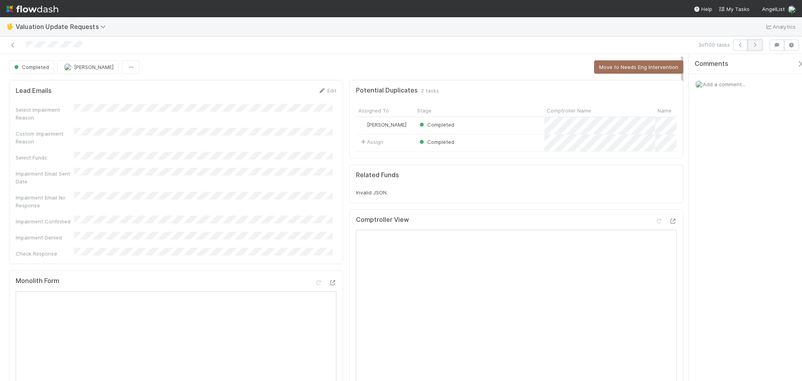
click at [759, 43] on icon "button" at bounding box center [755, 45] width 8 height 5
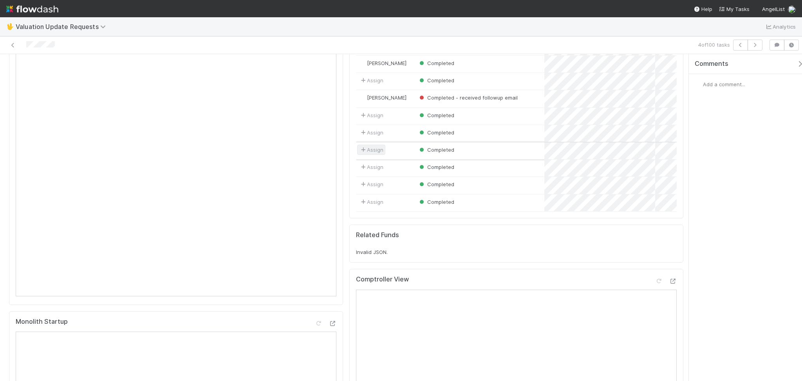
scroll to position [104, 0]
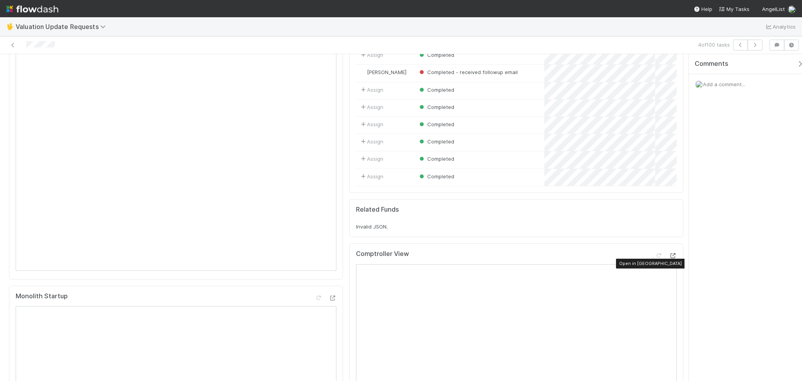
click at [669, 258] on icon at bounding box center [673, 255] width 8 height 5
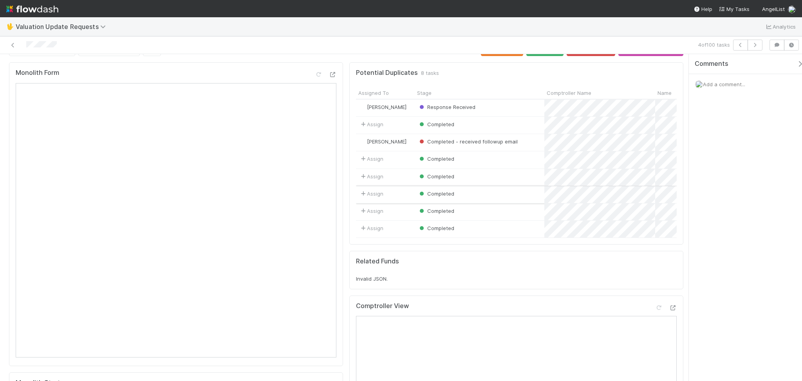
scroll to position [0, 0]
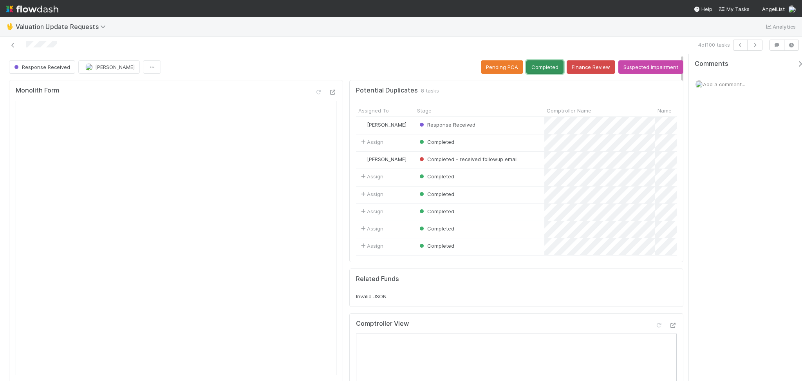
click at [544, 65] on button "Completed" at bounding box center [544, 66] width 37 height 13
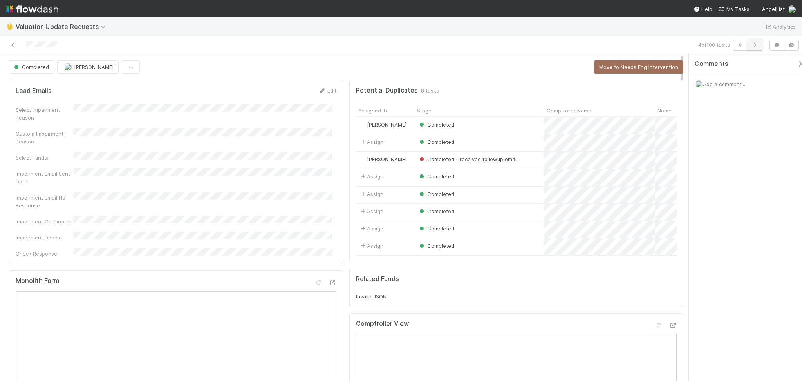
click at [755, 44] on icon "button" at bounding box center [755, 45] width 8 height 5
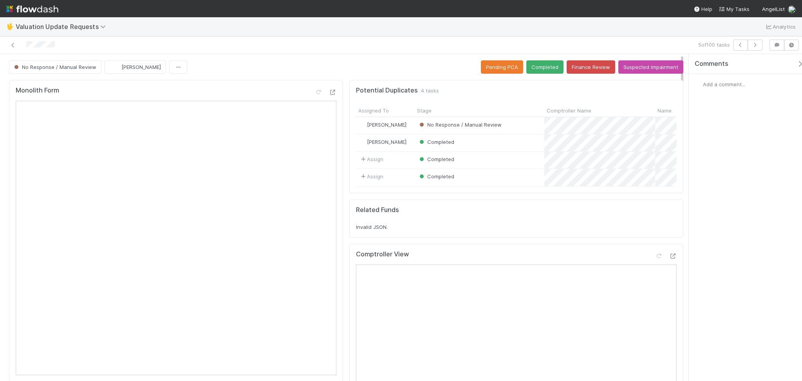
click at [116, 45] on div at bounding box center [194, 45] width 383 height 11
click at [669, 258] on icon at bounding box center [673, 255] width 8 height 5
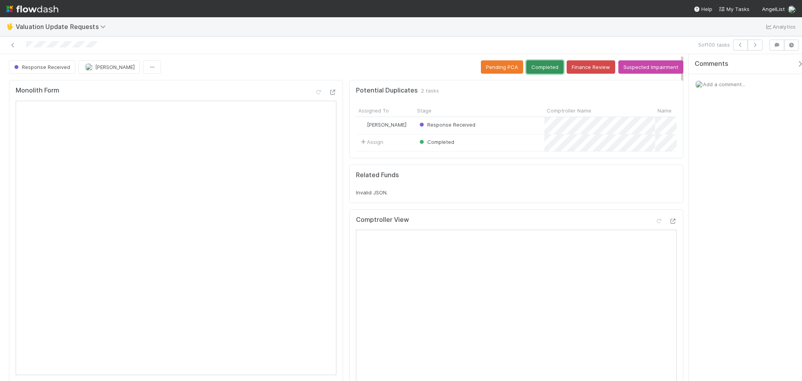
click at [549, 67] on button "Completed" at bounding box center [544, 66] width 37 height 13
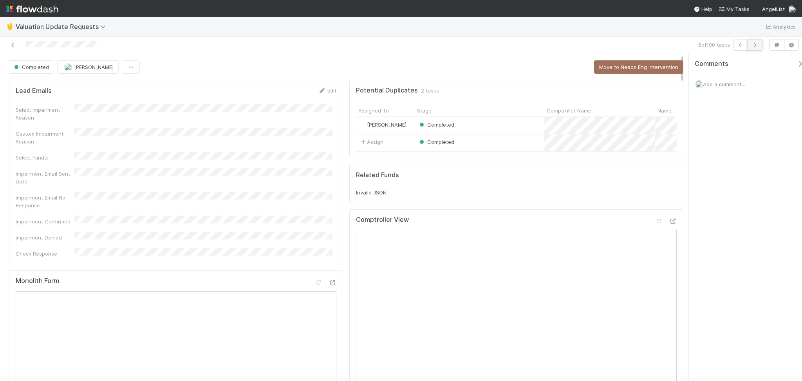
click at [753, 49] on button "button" at bounding box center [755, 45] width 15 height 11
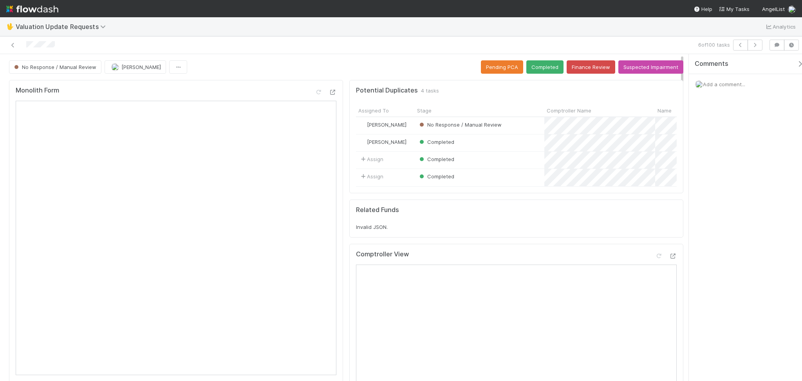
click at [121, 51] on div "6 of 100 tasks" at bounding box center [401, 45] width 802 height 18
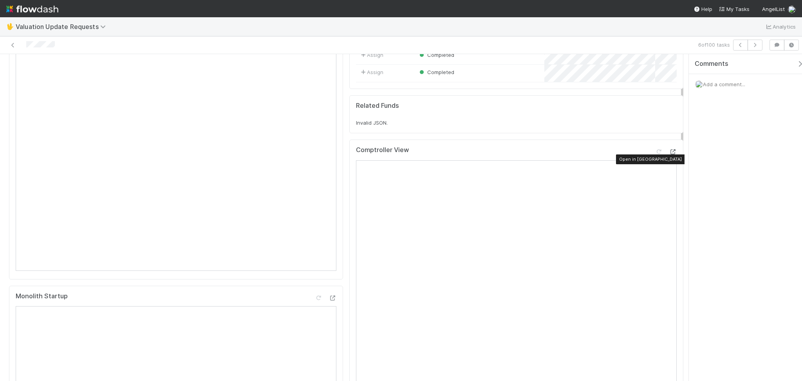
click at [669, 154] on icon at bounding box center [673, 151] width 8 height 5
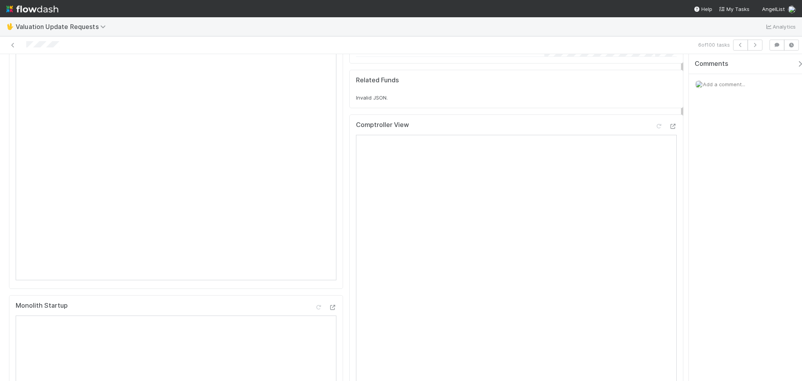
scroll to position [0, 0]
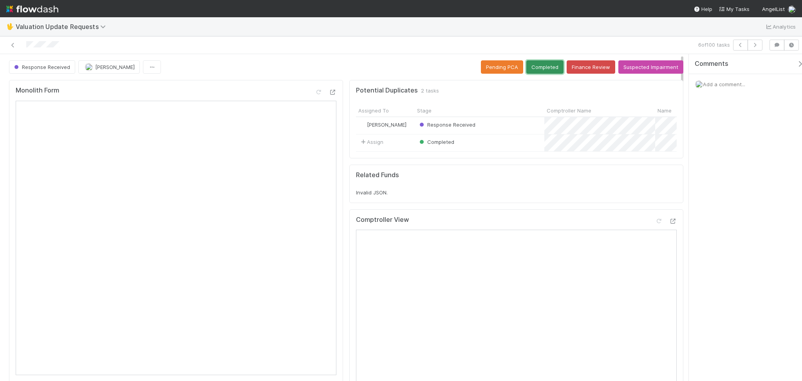
click at [536, 68] on button "Completed" at bounding box center [544, 66] width 37 height 13
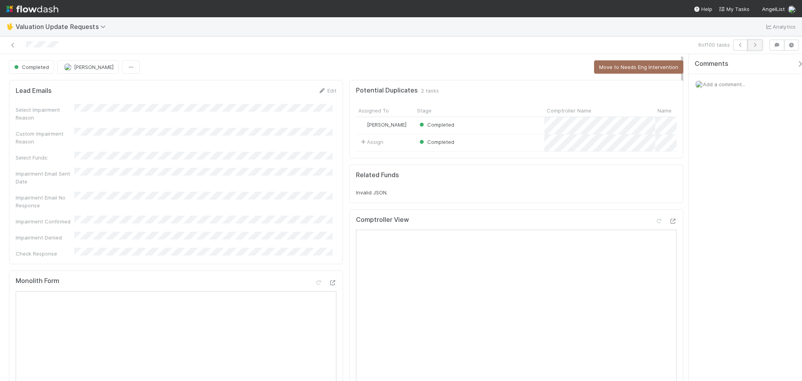
click at [757, 45] on icon "button" at bounding box center [755, 45] width 8 height 5
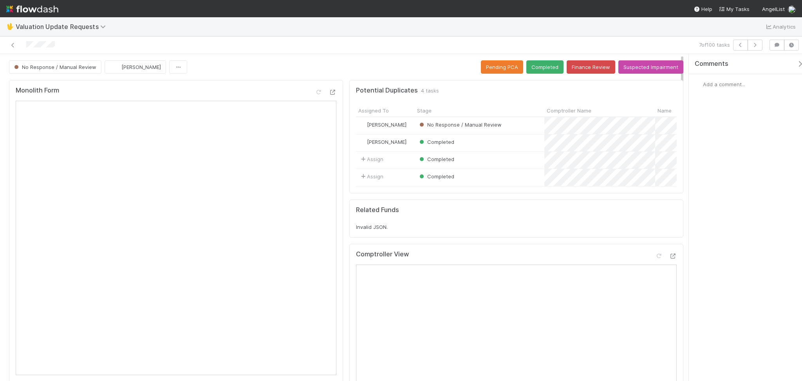
click at [710, 215] on div "Comments Add a comment..." at bounding box center [745, 217] width 113 height 327
click at [669, 258] on icon at bounding box center [673, 255] width 8 height 5
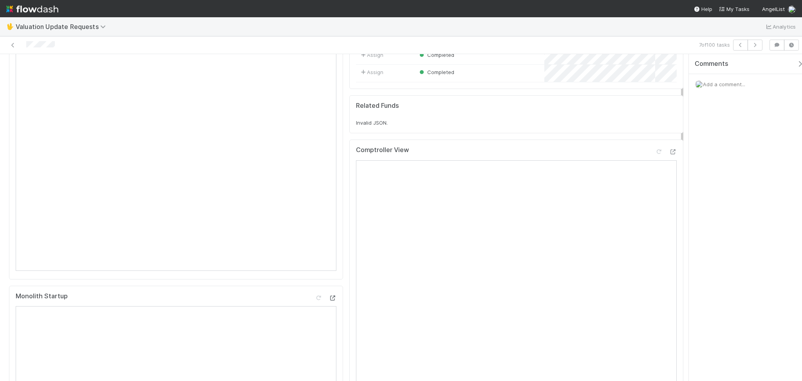
scroll to position [261, 0]
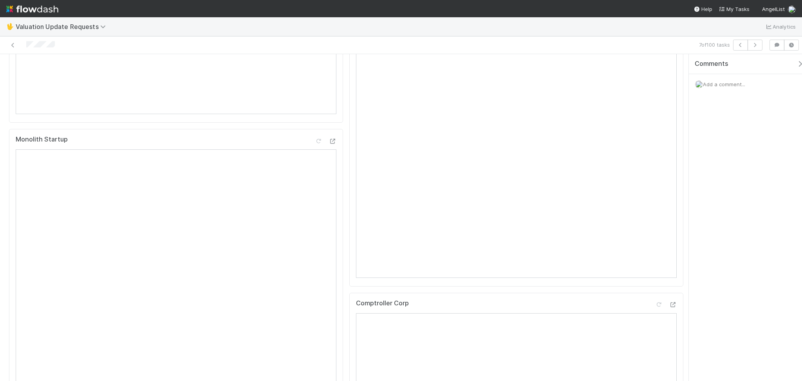
click at [711, 83] on span "Add a comment..." at bounding box center [724, 84] width 42 height 6
click at [726, 219] on button "Add Comment" at bounding box center [723, 215] width 45 height 13
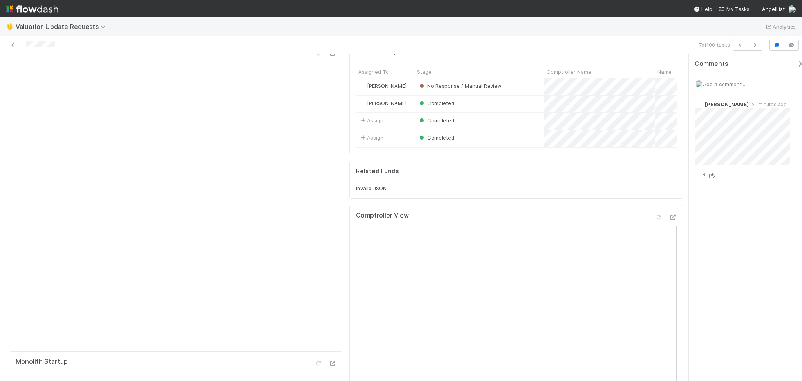
scroll to position [0, 0]
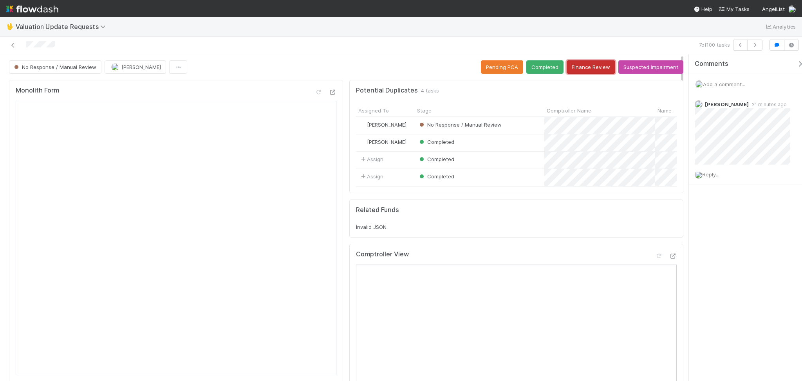
click at [578, 72] on button "Finance Review" at bounding box center [591, 66] width 49 height 13
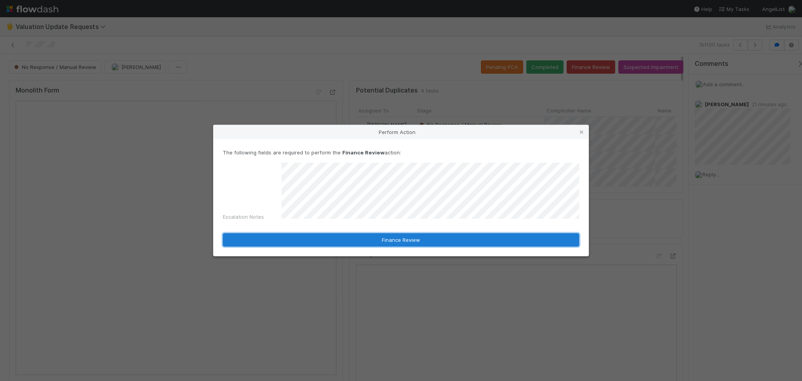
click at [359, 235] on button "Finance Review" at bounding box center [401, 239] width 356 height 13
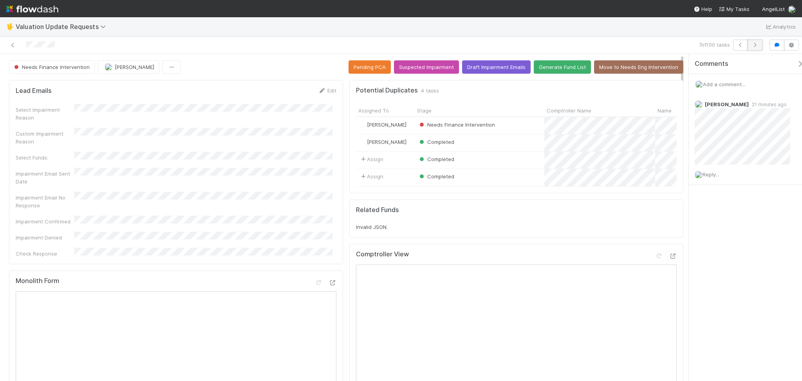
click at [753, 47] on button "button" at bounding box center [755, 45] width 15 height 11
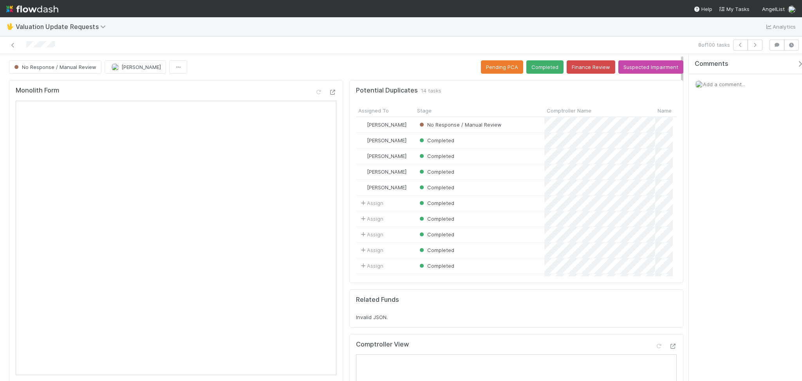
scroll to position [152, 309]
click at [132, 47] on div at bounding box center [194, 45] width 383 height 11
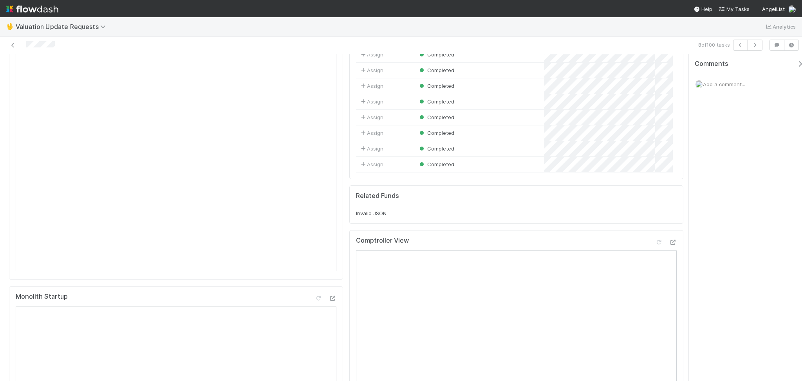
scroll to position [104, 0]
drag, startPoint x: 666, startPoint y: 239, endPoint x: 655, endPoint y: 243, distance: 11.3
click at [669, 240] on icon at bounding box center [673, 241] width 8 height 5
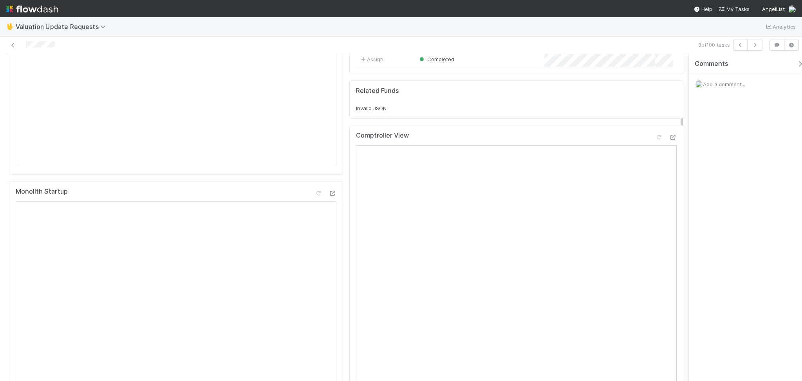
scroll to position [0, 0]
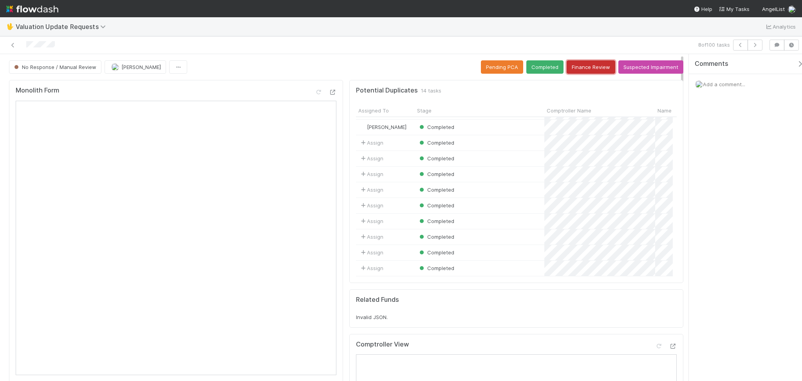
click at [582, 62] on button "Finance Review" at bounding box center [591, 66] width 49 height 13
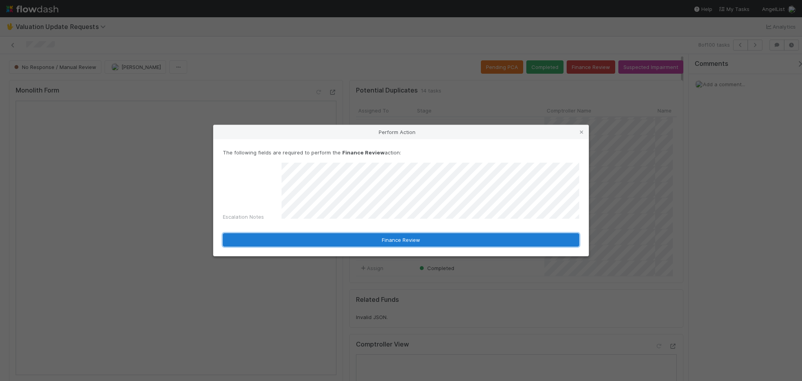
click at [406, 239] on button "Finance Review" at bounding box center [401, 239] width 356 height 13
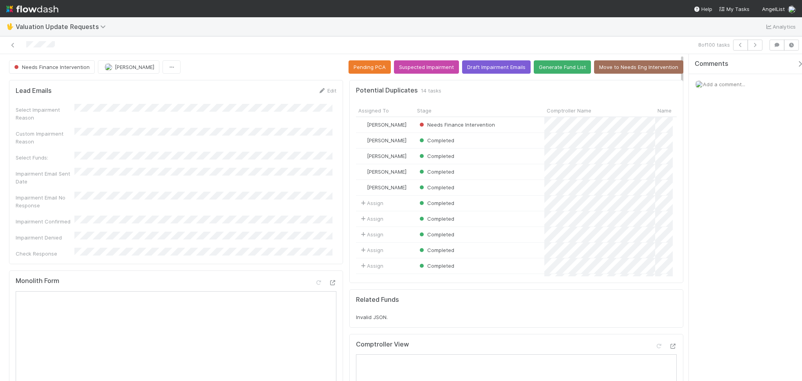
scroll to position [8, 8]
click at [760, 43] on button "button" at bounding box center [755, 45] width 15 height 11
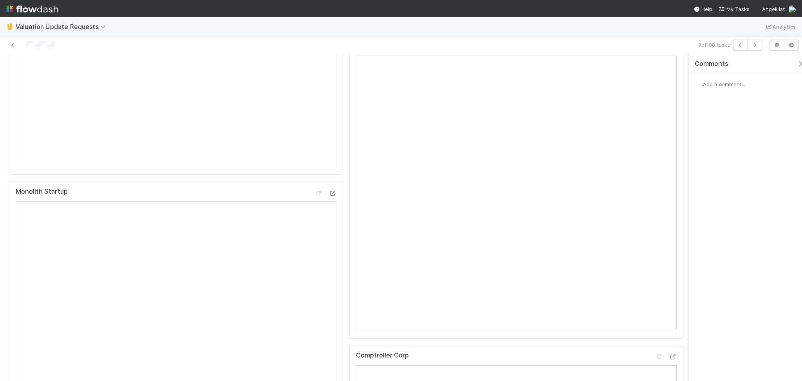
scroll to position [157, 0]
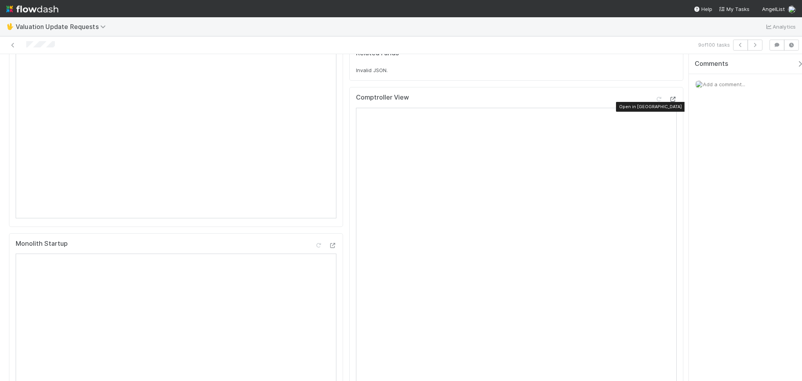
click at [669, 103] on div at bounding box center [673, 99] width 8 height 8
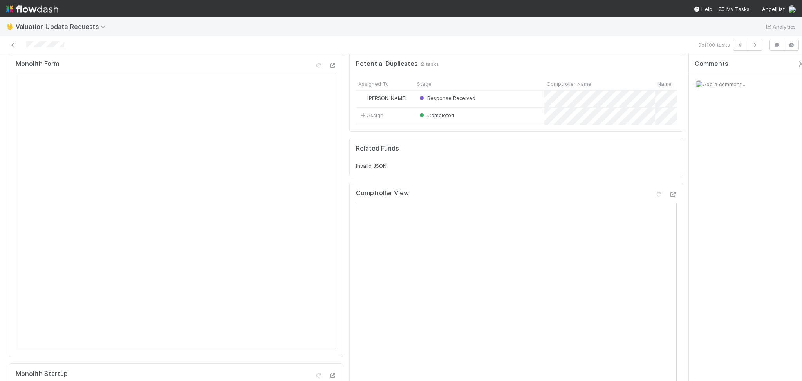
scroll to position [0, 0]
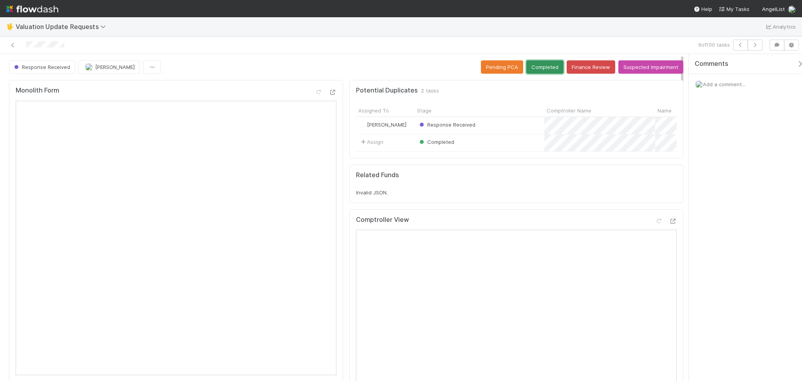
click at [532, 66] on button "Completed" at bounding box center [544, 66] width 37 height 13
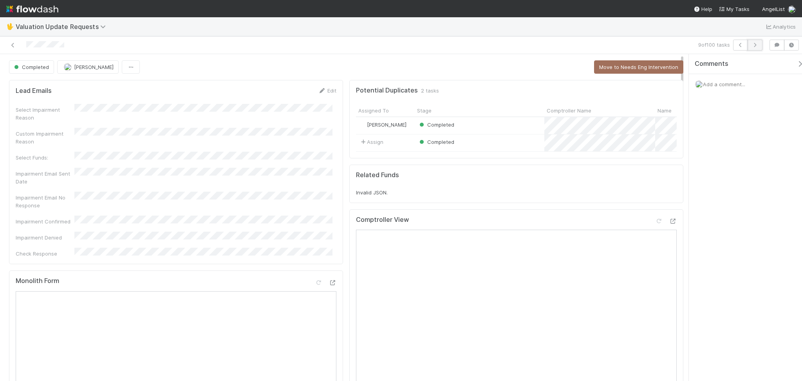
click at [759, 43] on icon "button" at bounding box center [755, 45] width 8 height 5
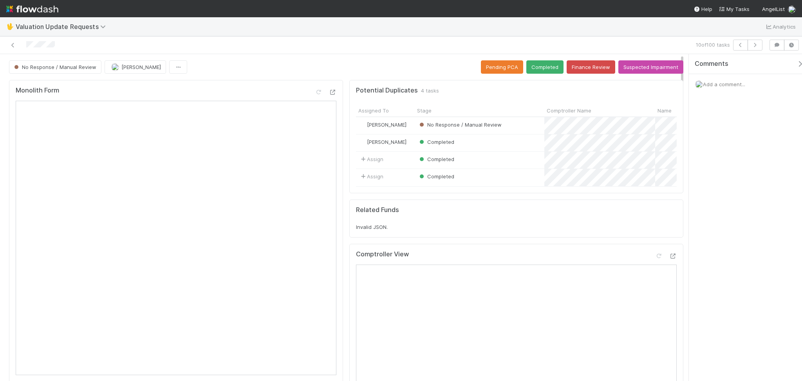
click at [139, 31] on div "🖖 Valuation Update Requests Analytics" at bounding box center [401, 26] width 802 height 19
click at [669, 258] on icon at bounding box center [673, 255] width 8 height 5
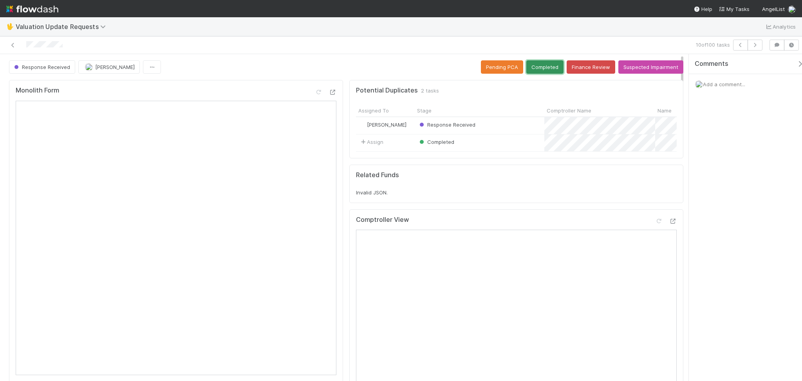
click at [536, 72] on button "Completed" at bounding box center [544, 66] width 37 height 13
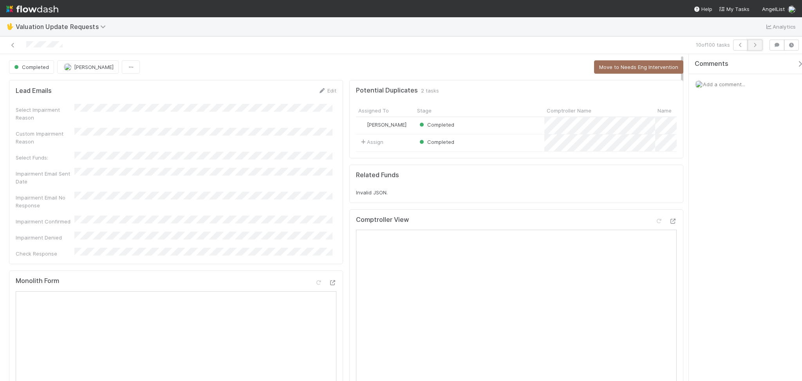
click at [755, 47] on icon "button" at bounding box center [755, 45] width 8 height 5
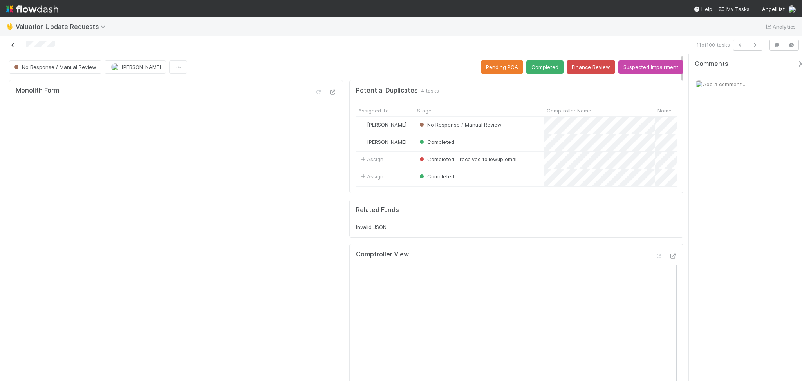
click at [13, 43] on icon at bounding box center [13, 45] width 8 height 5
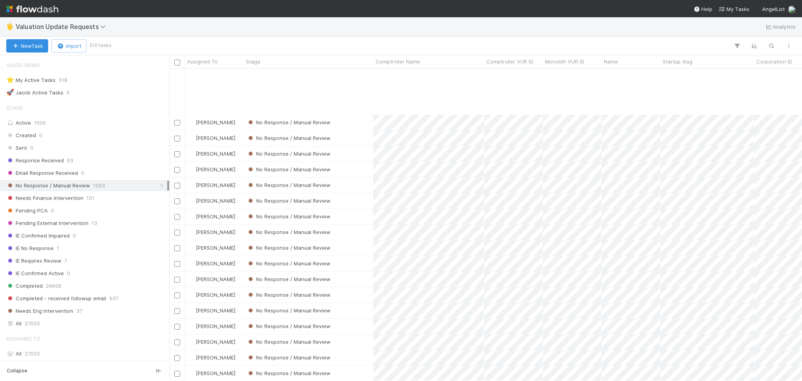
scroll to position [417, 0]
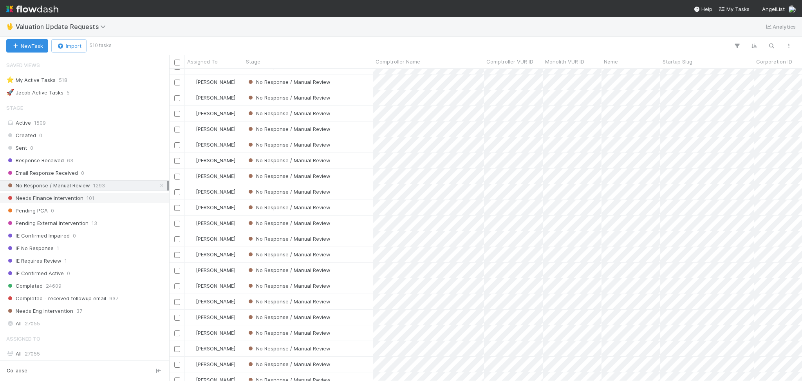
click at [77, 199] on span "Needs Finance Intervention" at bounding box center [44, 198] width 77 height 10
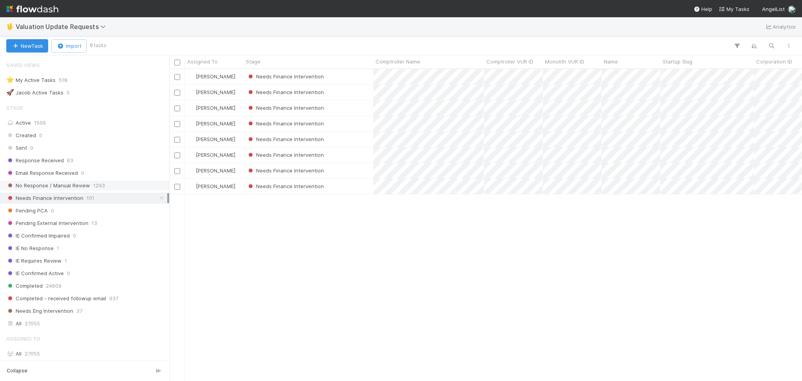
scroll to position [304, 625]
click at [89, 189] on div "No Response / Manual Review 1293" at bounding box center [86, 186] width 161 height 10
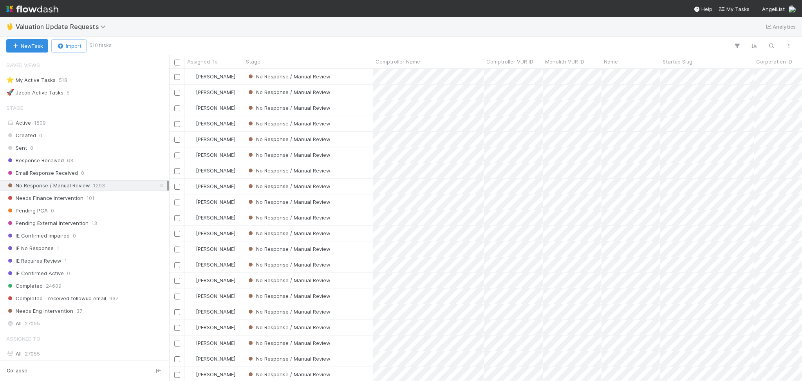
scroll to position [304, 625]
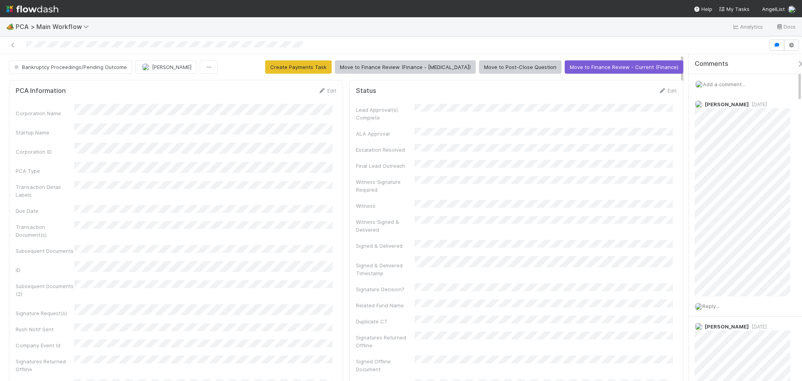
click at [349, 358] on div "Status Edit Lead Approval(s) Complete ALA Approval Escalation Resolved Final Le…" at bounding box center [516, 305] width 334 height 450
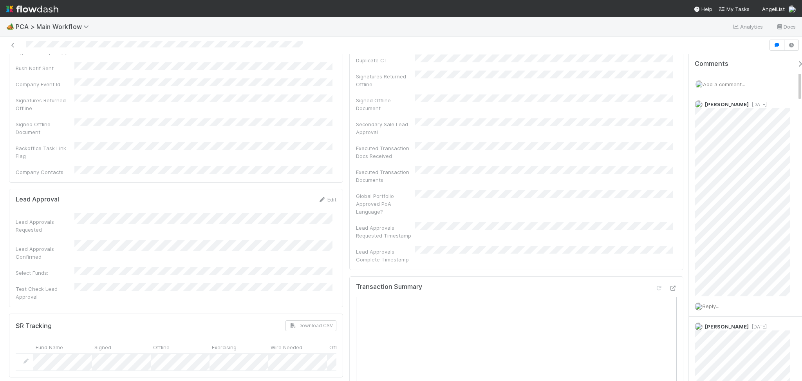
scroll to position [417, 0]
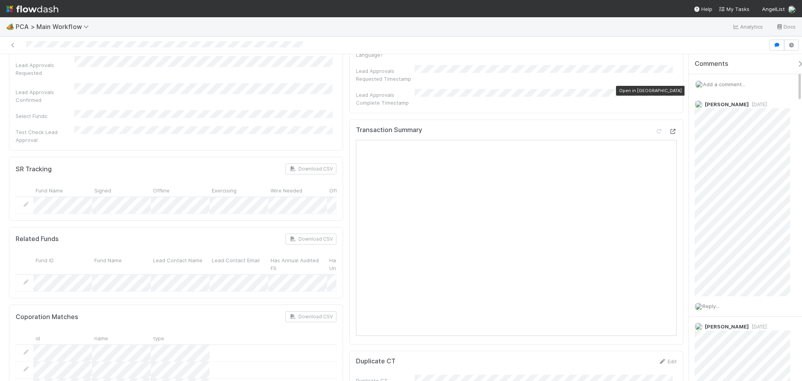
click at [669, 129] on icon at bounding box center [673, 131] width 8 height 5
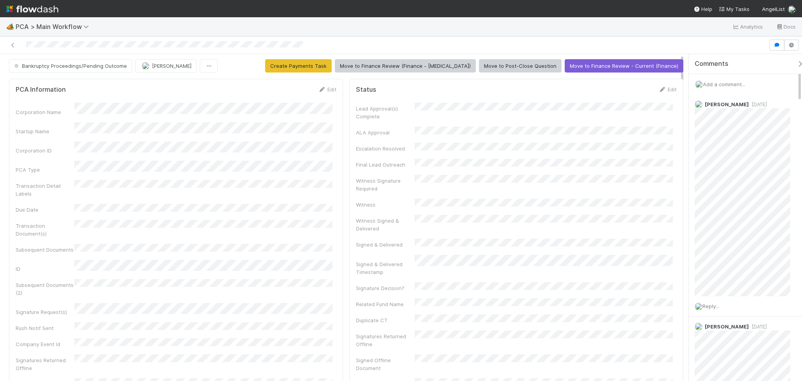
scroll to position [0, 0]
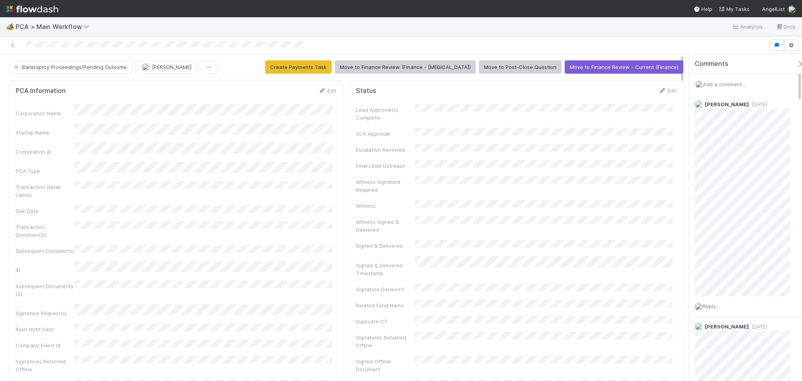
click at [723, 87] on div "Add a comment..." at bounding box center [749, 84] width 121 height 20
click at [728, 81] on span "Add a comment..." at bounding box center [724, 84] width 42 height 6
click at [768, 144] on span "[PERSON_NAME]" at bounding box center [768, 147] width 40 height 6
click at [731, 208] on div "Attach files: Choose or drag and drop file(s) Add Comment" at bounding box center [749, 158] width 96 height 128
click at [729, 215] on button "Add Comment" at bounding box center [723, 215] width 45 height 13
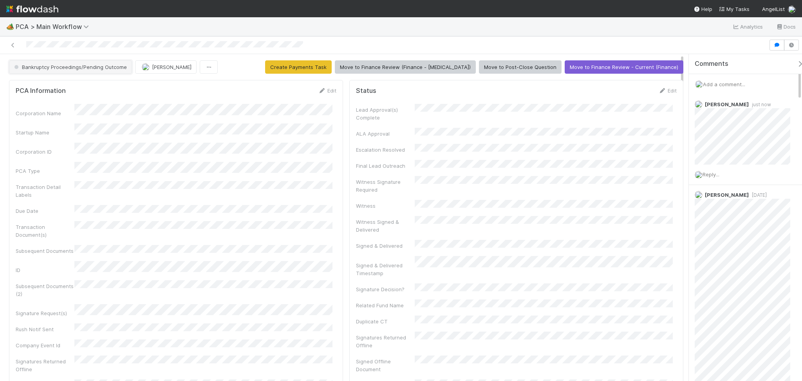
click at [29, 71] on button "Bankruptcy Proceedings/Pending Outcome" at bounding box center [70, 66] width 123 height 13
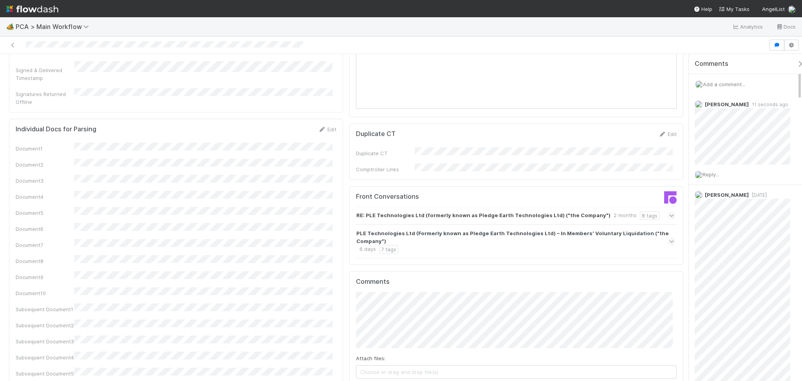
scroll to position [1044, 0]
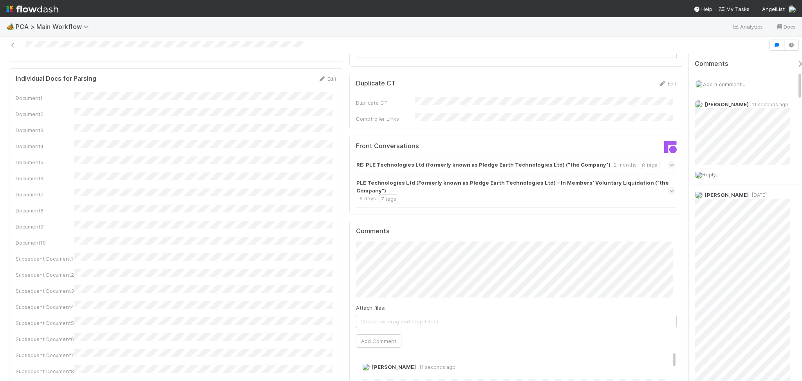
click at [626, 179] on div "PLE Technologies Ltd (Formerly known as Pledge Earth Technologies Ltd) – In Mem…" at bounding box center [514, 191] width 317 height 24
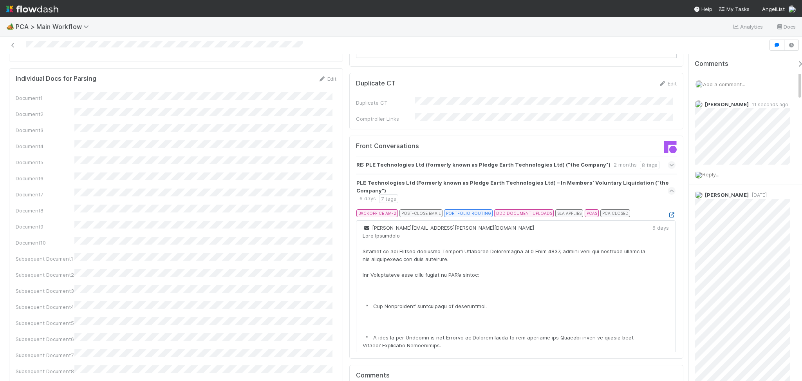
click at [668, 212] on icon at bounding box center [672, 214] width 8 height 5
